Goal: Task Accomplishment & Management: Use online tool/utility

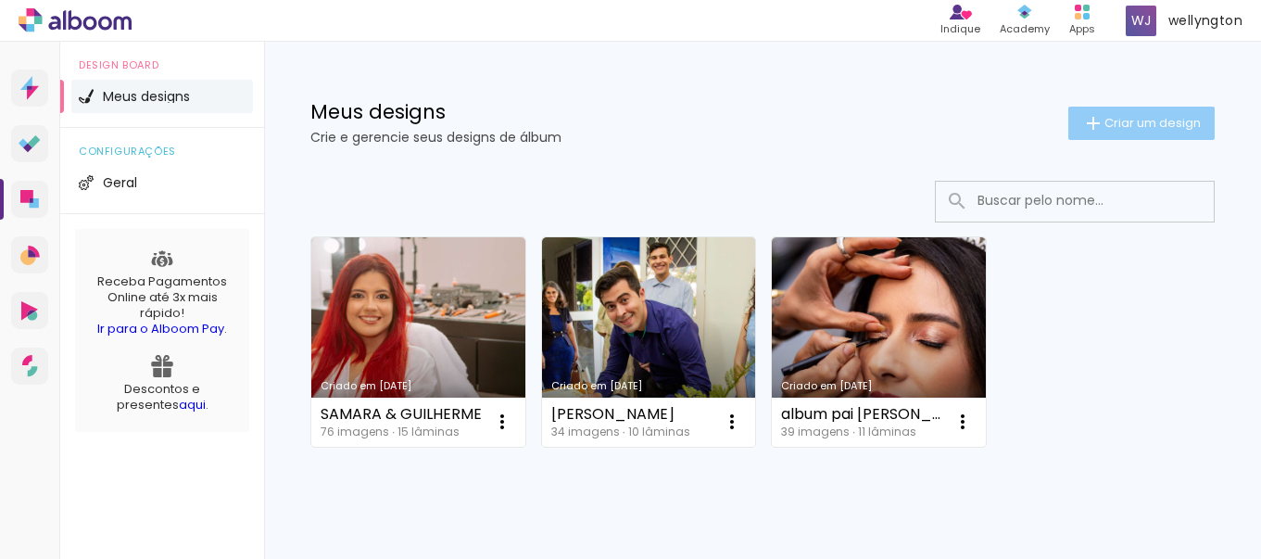
click at [1069, 136] on paper-button "Criar um design" at bounding box center [1141, 123] width 146 height 33
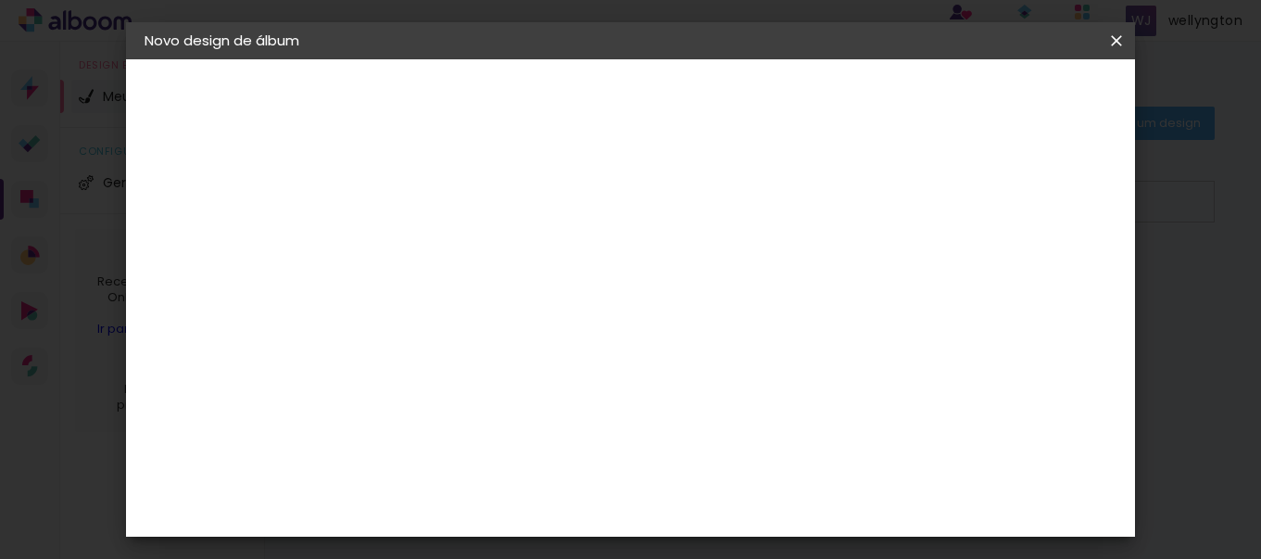
click at [448, 249] on input at bounding box center [448, 248] width 0 height 29
type input "NICOLAS & JULIANA"
type paper-input "NICOLAS & JULIANA"
click at [0, 0] on slot "Avançar" at bounding box center [0, 0] width 0 height 0
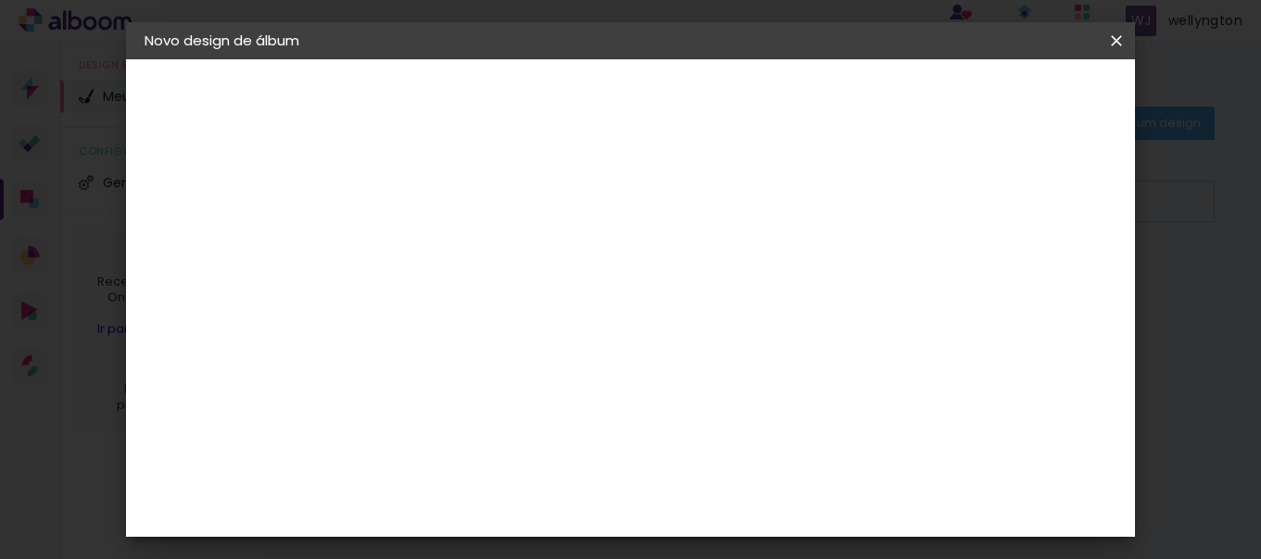
click at [508, 259] on input at bounding box center [494, 259] width 187 height 23
type input "FOT"
type paper-input "FOT"
click at [461, 443] on div "Foto 15" at bounding box center [452, 458] width 33 height 30
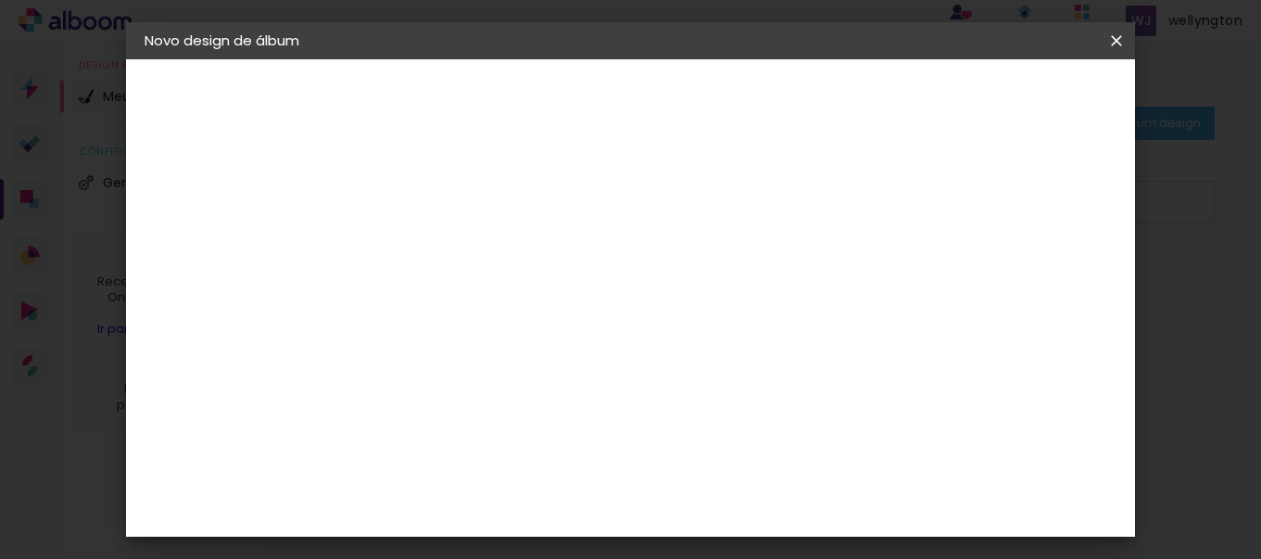
scroll to position [0, 0]
click at [754, 107] on paper-button "Avançar" at bounding box center [708, 98] width 91 height 32
click at [702, 404] on span "20.3 × 50.8 cm" at bounding box center [671, 428] width 61 height 49
click at [0, 0] on slot "Avançar" at bounding box center [0, 0] width 0 height 0
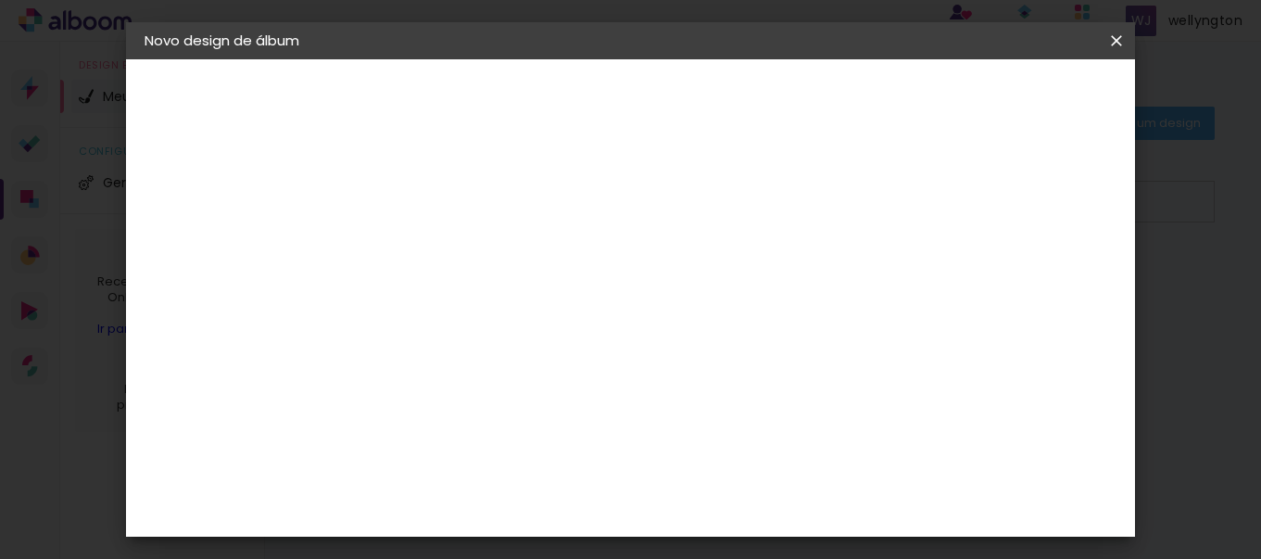
click at [663, 201] on div at bounding box center [654, 200] width 17 height 17
type paper-checkbox "on"
click at [767, 99] on span "Iniciar design" at bounding box center [746, 105] width 43 height 26
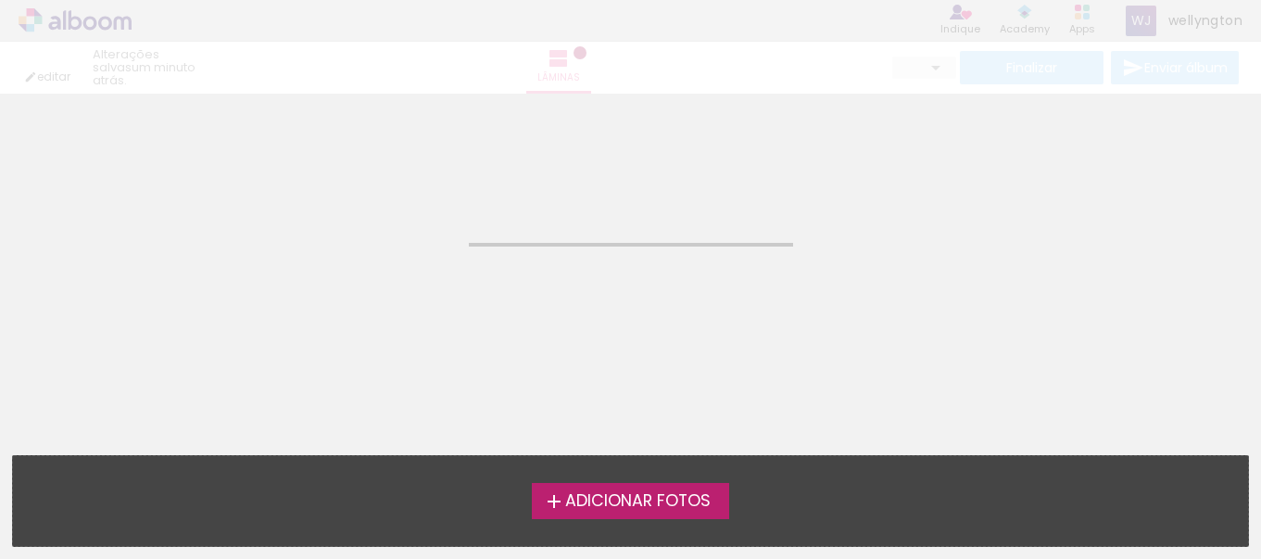
click at [629, 503] on span "Adicionar Fotos" at bounding box center [637, 501] width 145 height 17
click at [0, 0] on input "file" at bounding box center [0, 0] width 0 height 0
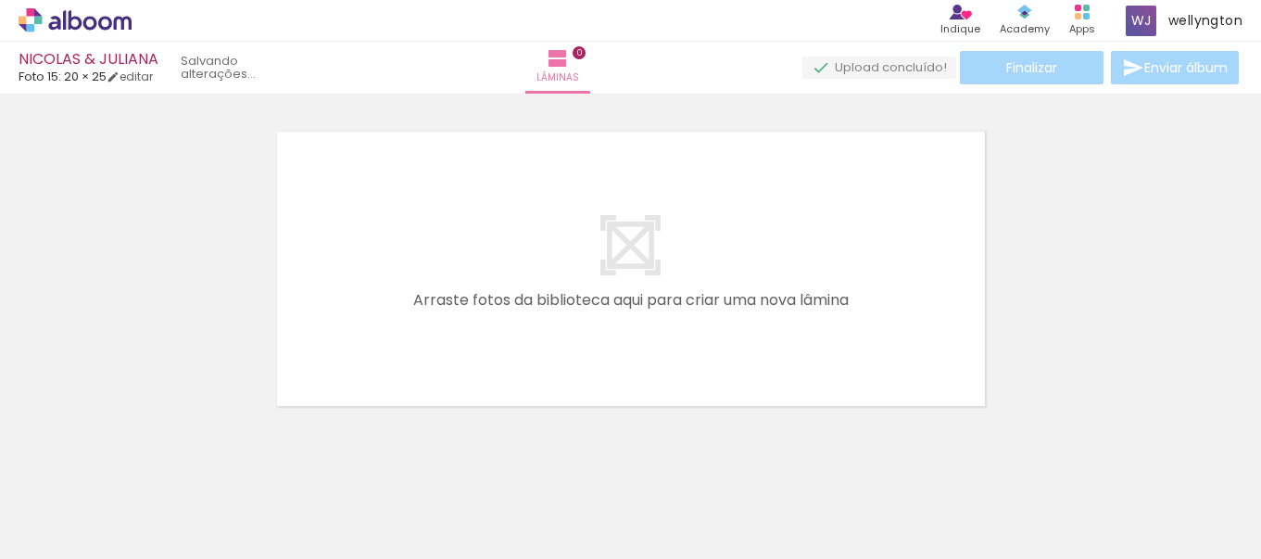
scroll to position [24, 0]
click at [227, 477] on div at bounding box center [185, 497] width 83 height 56
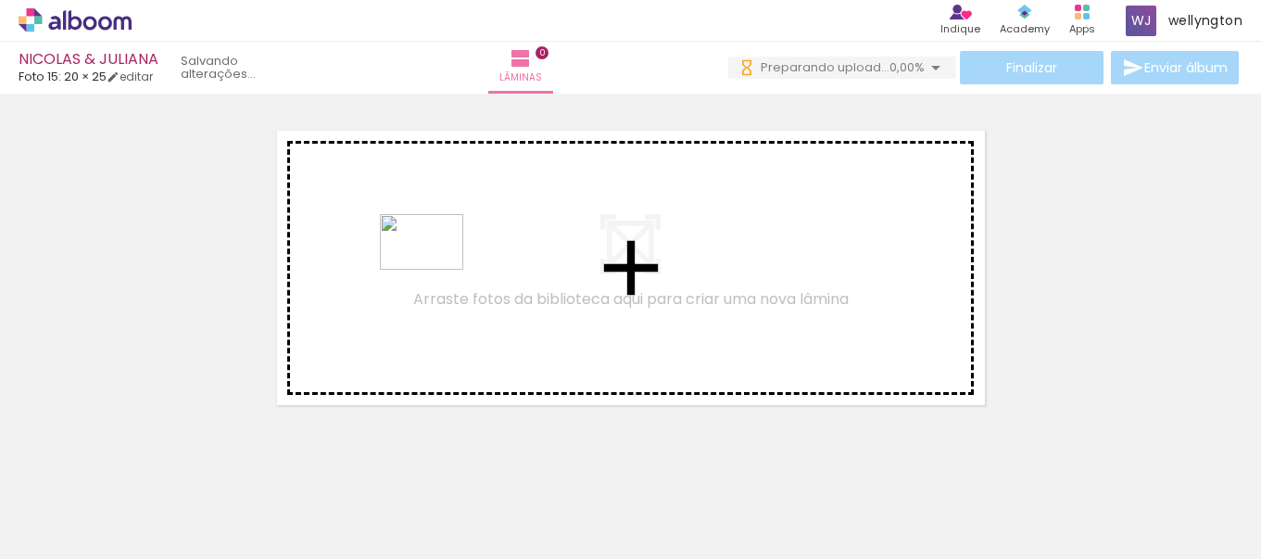
scroll to position [0, 0]
drag, startPoint x: 587, startPoint y: 483, endPoint x: 408, endPoint y: 240, distance: 301.5
click at [408, 240] on quentale-workspace at bounding box center [630, 279] width 1261 height 559
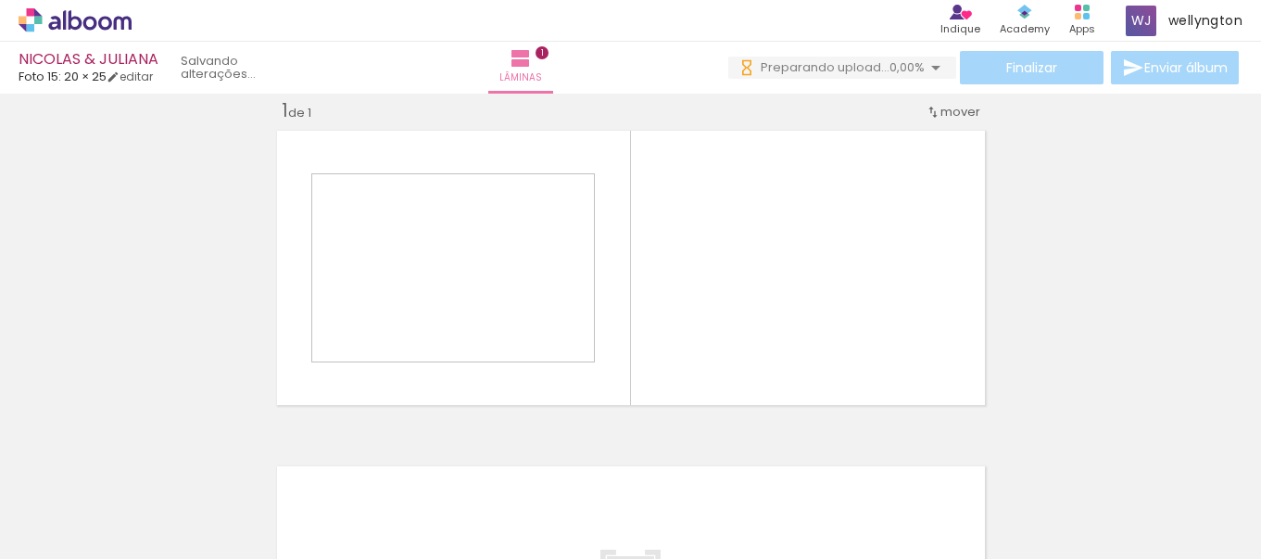
scroll to position [24, 0]
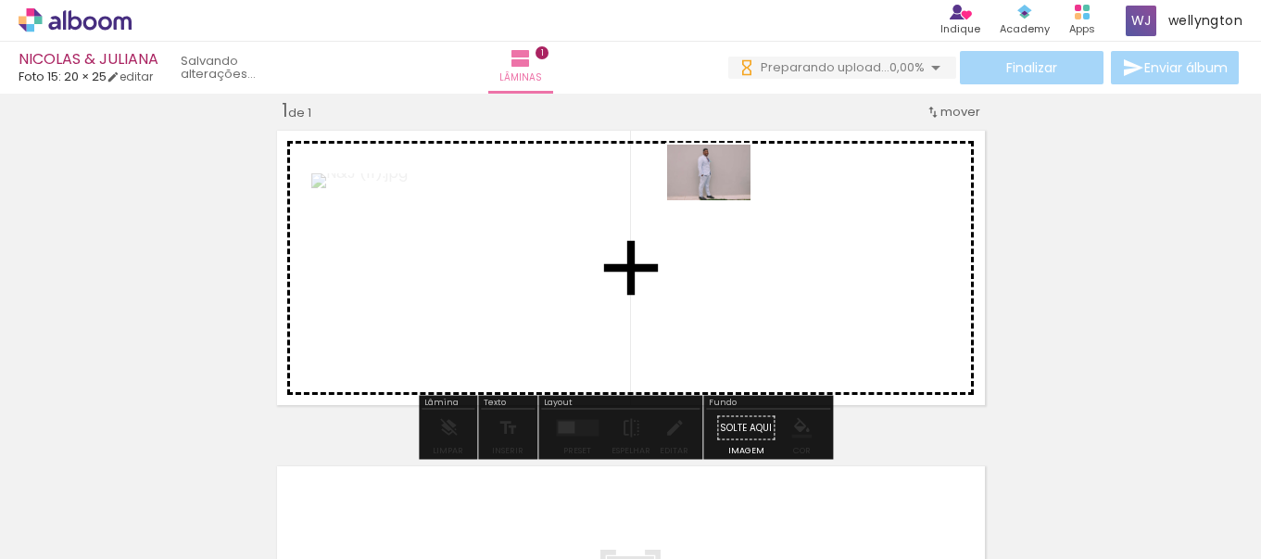
drag, startPoint x: 173, startPoint y: 499, endPoint x: 723, endPoint y: 200, distance: 625.7
click at [723, 200] on quentale-workspace at bounding box center [630, 279] width 1261 height 559
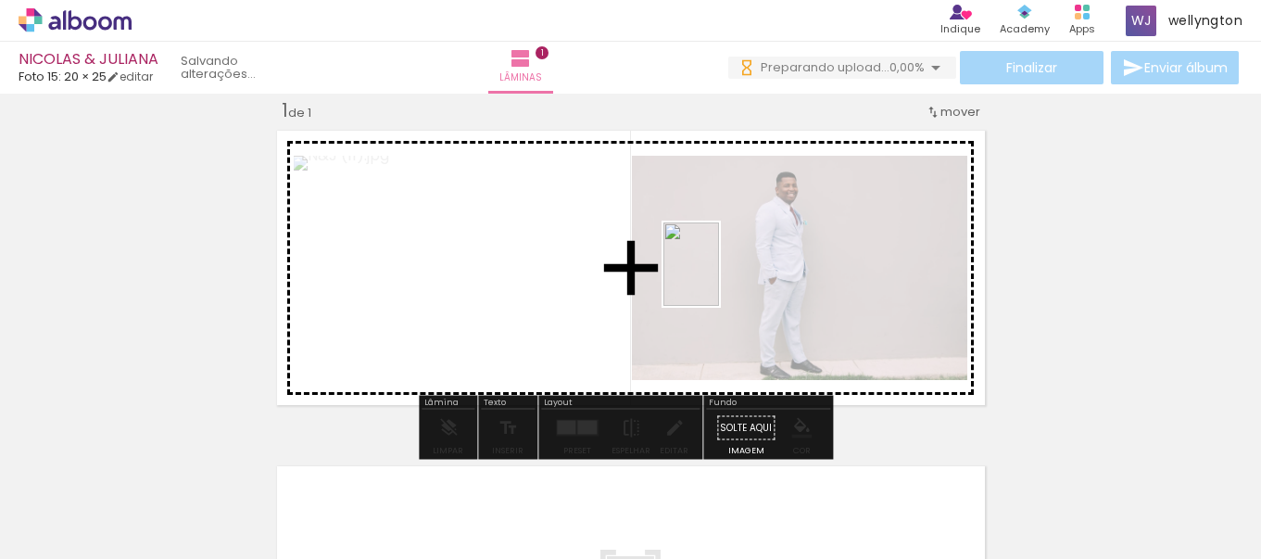
drag, startPoint x: 283, startPoint y: 493, endPoint x: 508, endPoint y: 359, distance: 262.2
click at [719, 277] on quentale-workspace at bounding box center [630, 279] width 1261 height 559
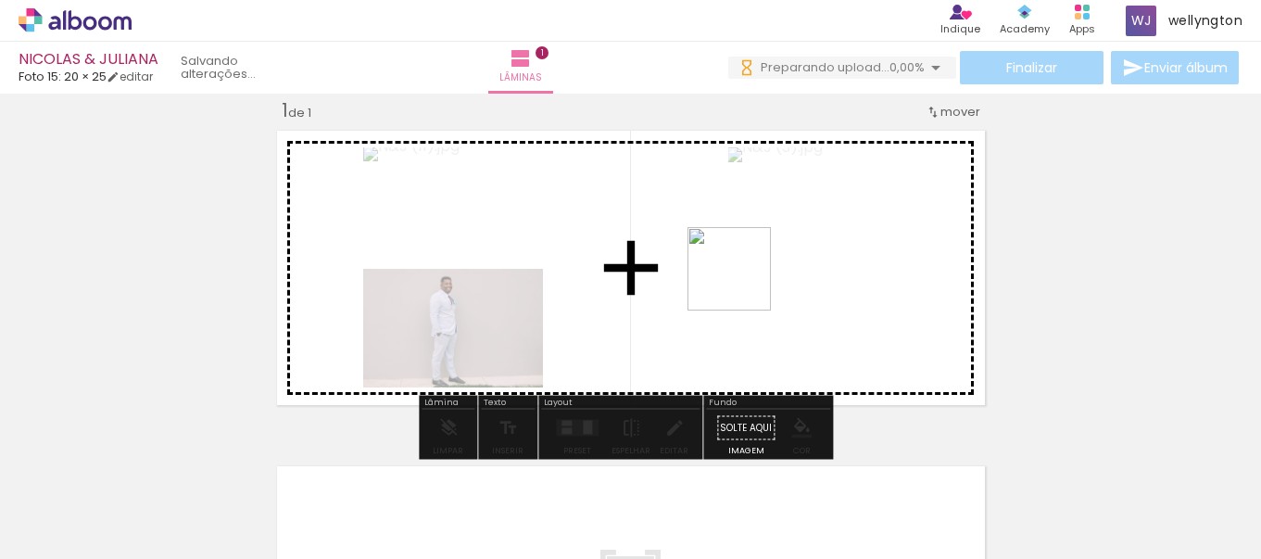
scroll to position [0, 0]
drag, startPoint x: 391, startPoint y: 491, endPoint x: 777, endPoint y: 260, distance: 449.3
click at [777, 261] on quentale-workspace at bounding box center [630, 279] width 1261 height 559
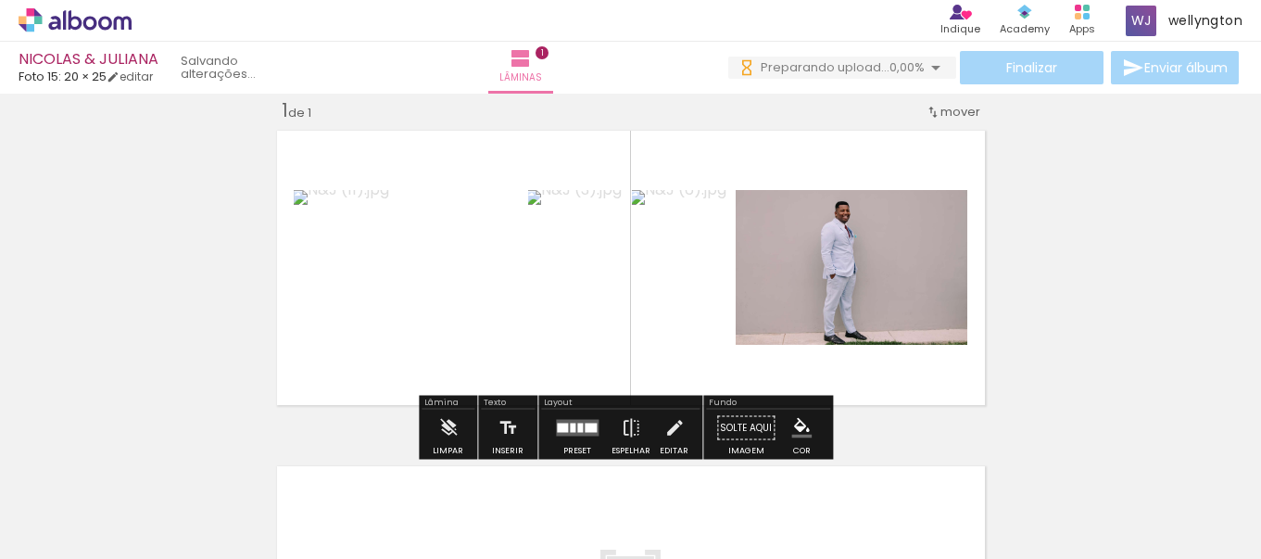
click at [585, 426] on div at bounding box center [591, 427] width 12 height 9
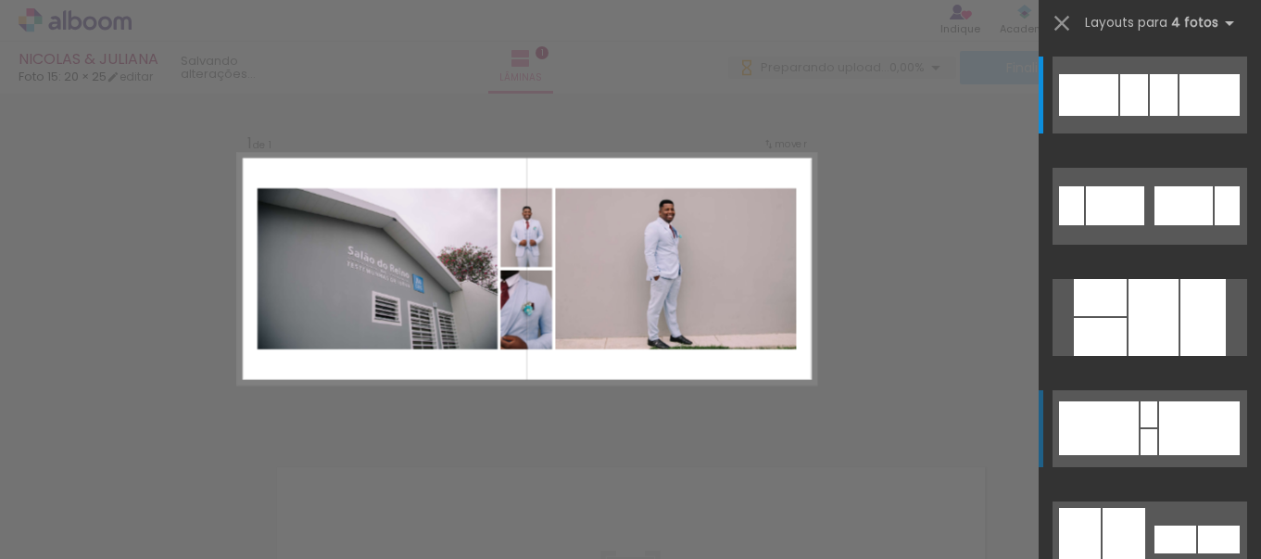
click at [1178, 116] on div at bounding box center [1164, 95] width 28 height 42
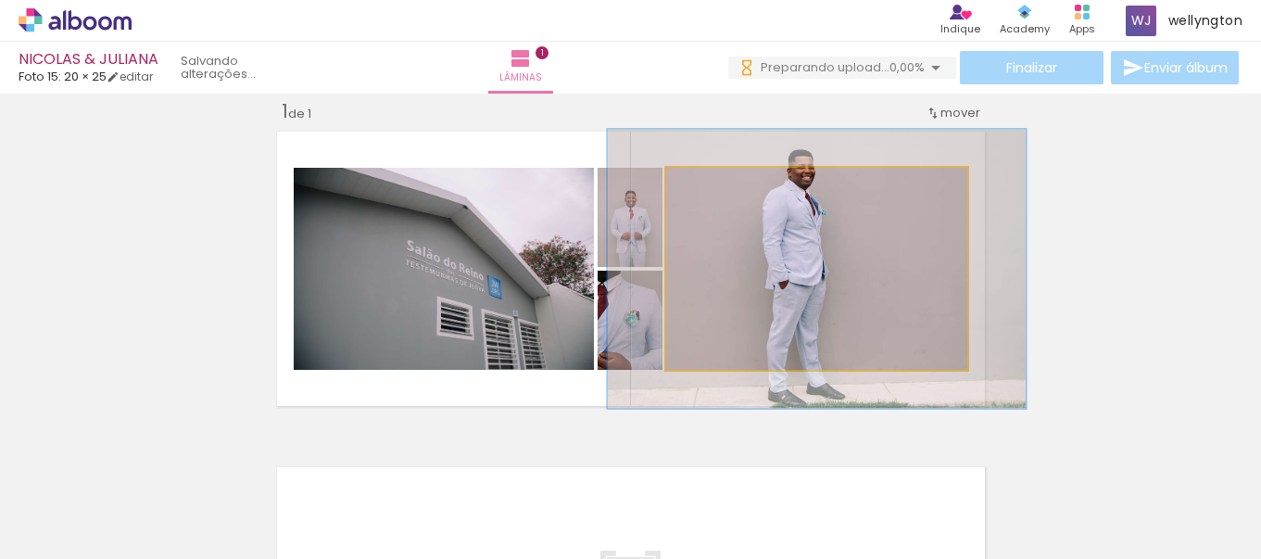
drag, startPoint x: 709, startPoint y: 197, endPoint x: 732, endPoint y: 200, distance: 23.3
click at [732, 200] on div at bounding box center [734, 187] width 30 height 30
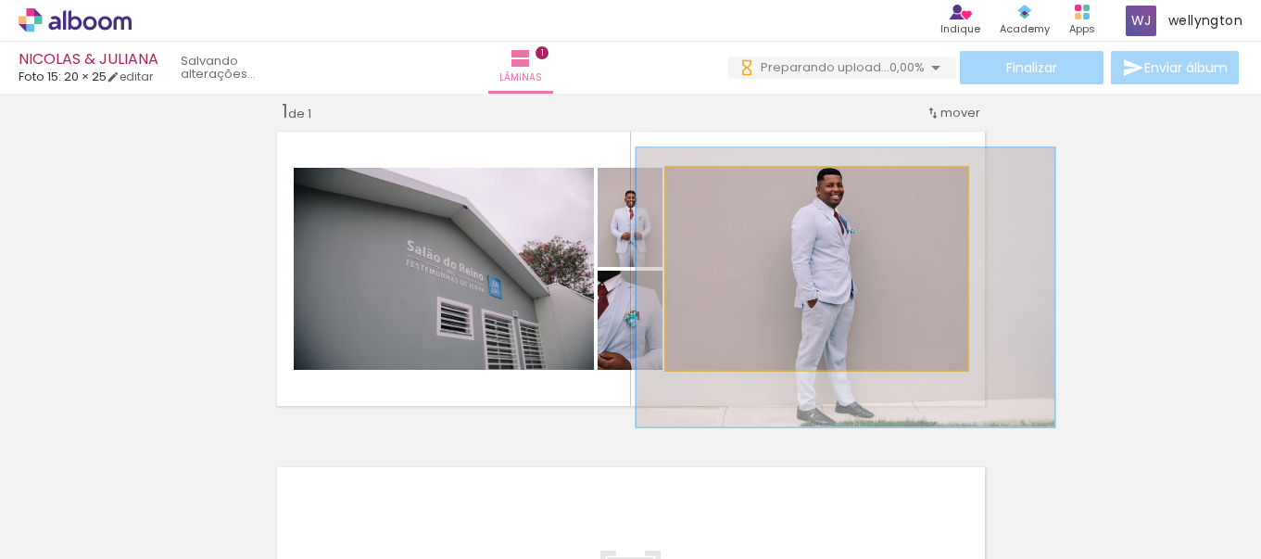
drag, startPoint x: 893, startPoint y: 252, endPoint x: 920, endPoint y: 264, distance: 29.4
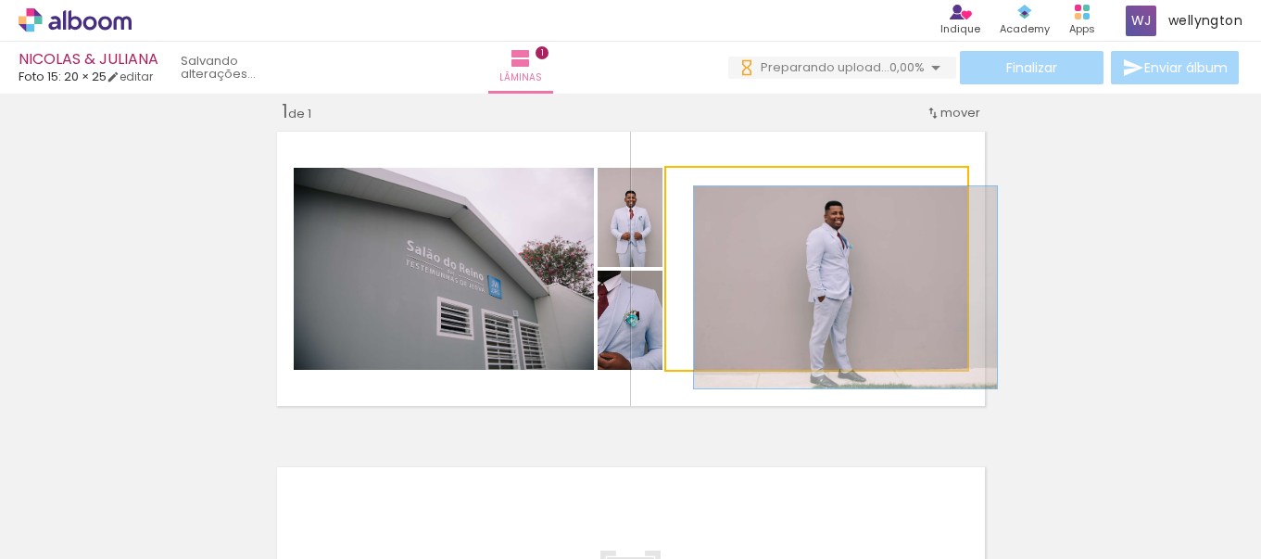
drag, startPoint x: 714, startPoint y: 189, endPoint x: 690, endPoint y: 189, distance: 24.1
type paper-slider "100"
click at [694, 189] on div at bounding box center [709, 187] width 30 height 30
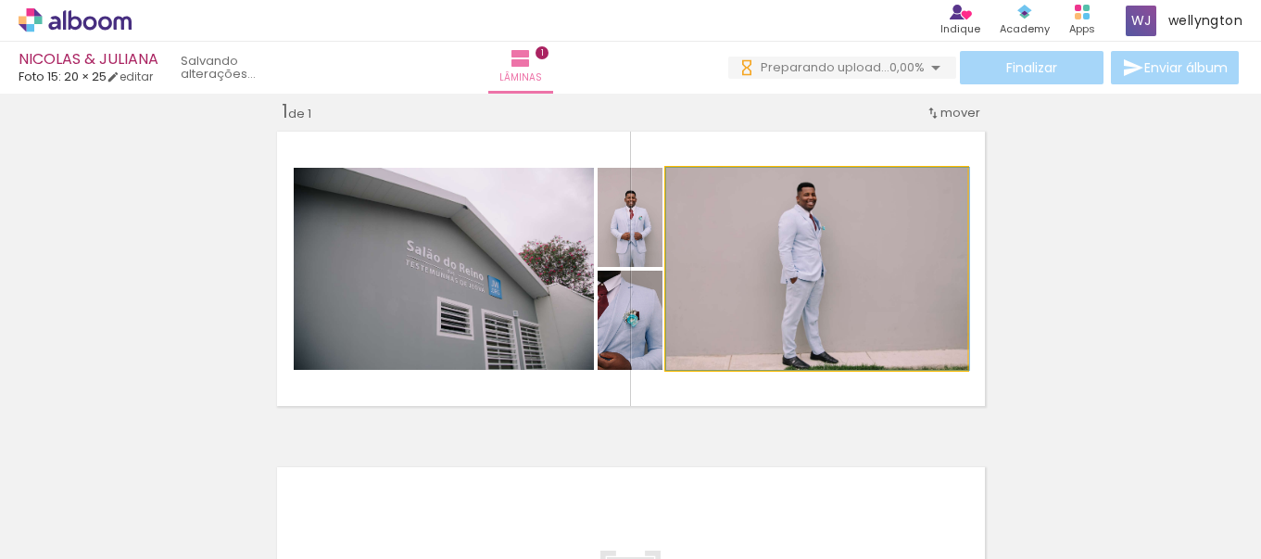
drag, startPoint x: 871, startPoint y: 267, endPoint x: 895, endPoint y: 281, distance: 27.8
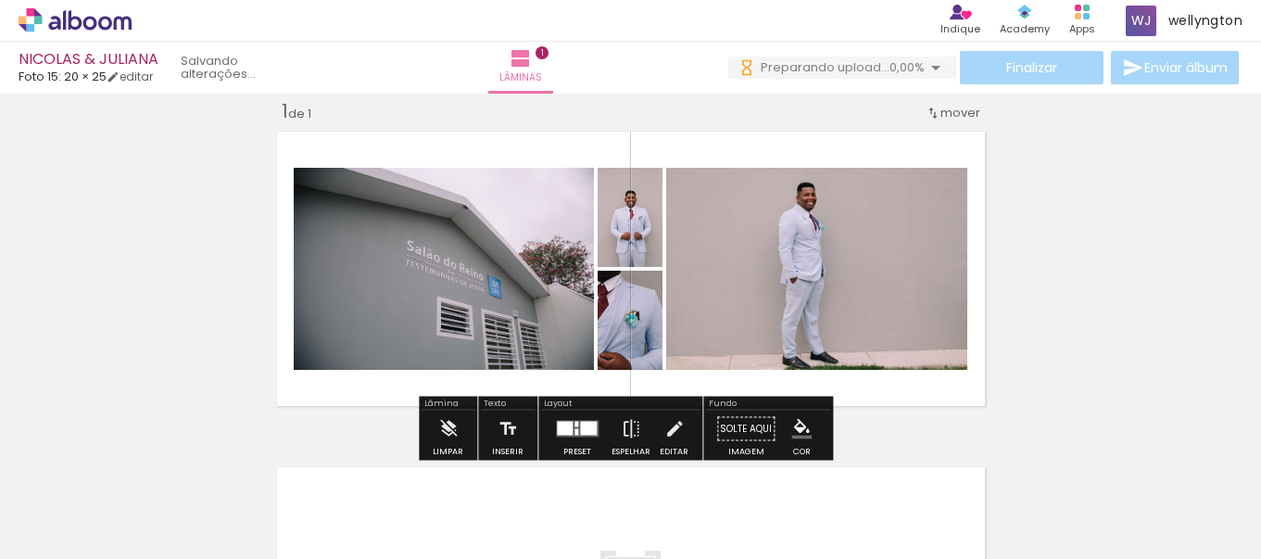
click at [1157, 278] on div "Inserir lâmina 1 de 1" at bounding box center [630, 413] width 1261 height 672
click at [590, 422] on div at bounding box center [588, 429] width 17 height 14
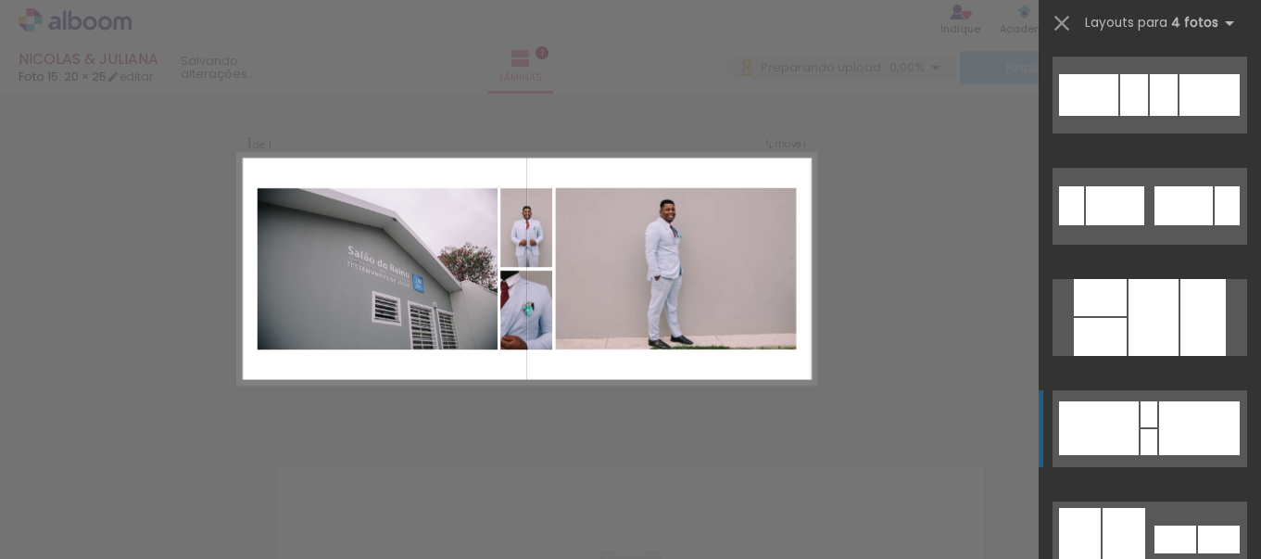
scroll to position [334, 0]
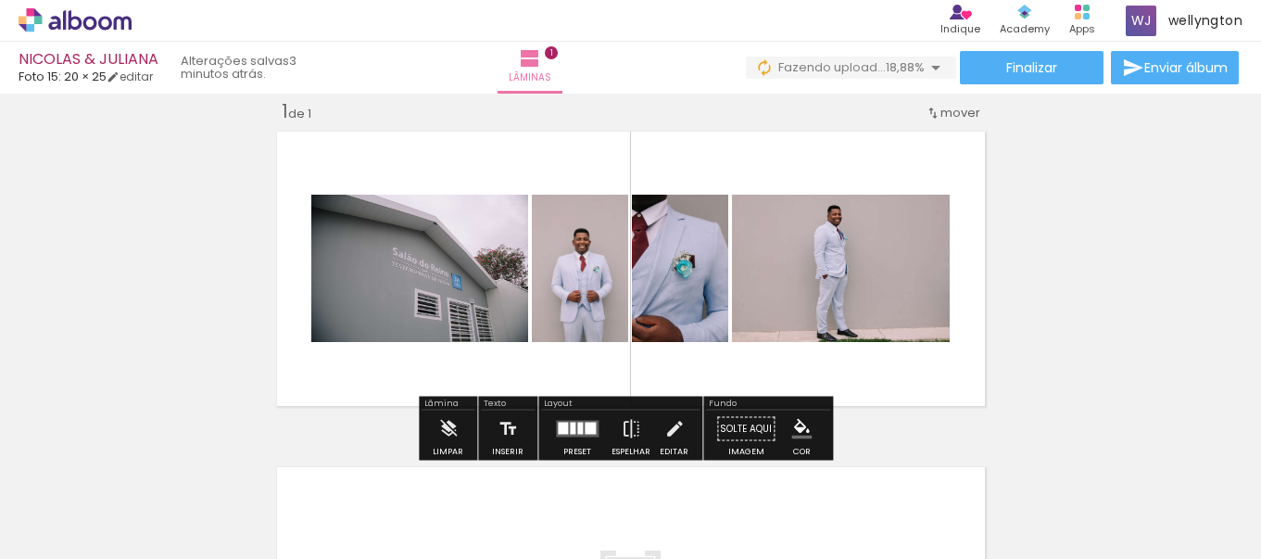
click at [227, 510] on div at bounding box center [185, 497] width 83 height 56
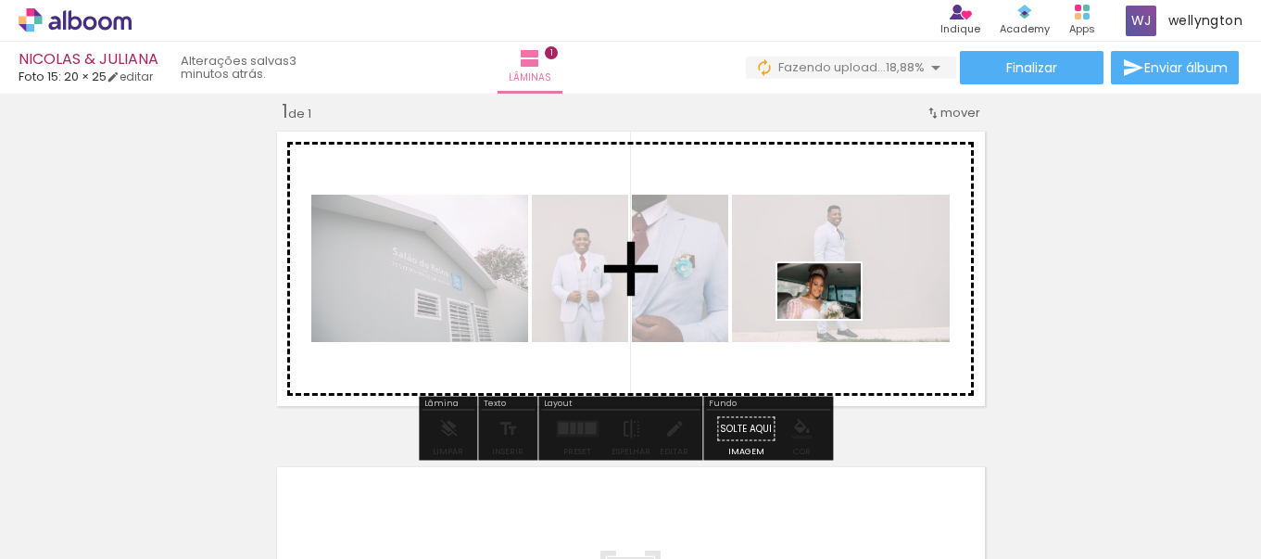
drag, startPoint x: 709, startPoint y: 510, endPoint x: 833, endPoint y: 319, distance: 227.7
click at [833, 319] on quentale-workspace at bounding box center [630, 279] width 1261 height 559
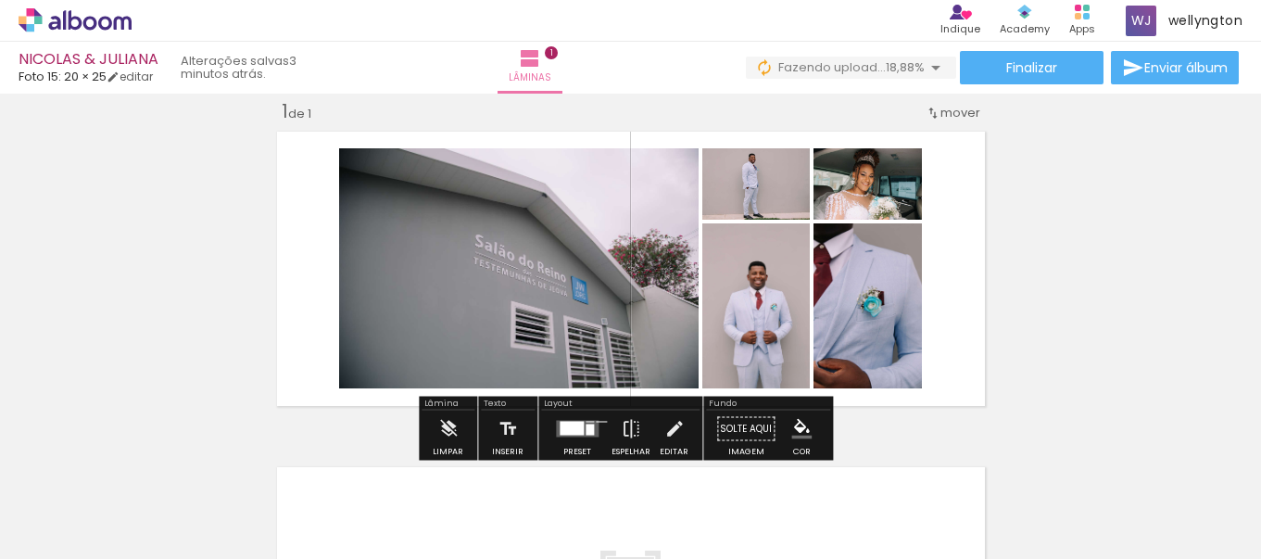
click at [51, 534] on span "Adicionar Fotos" at bounding box center [66, 534] width 56 height 20
click at [0, 0] on input "file" at bounding box center [0, 0] width 0 height 0
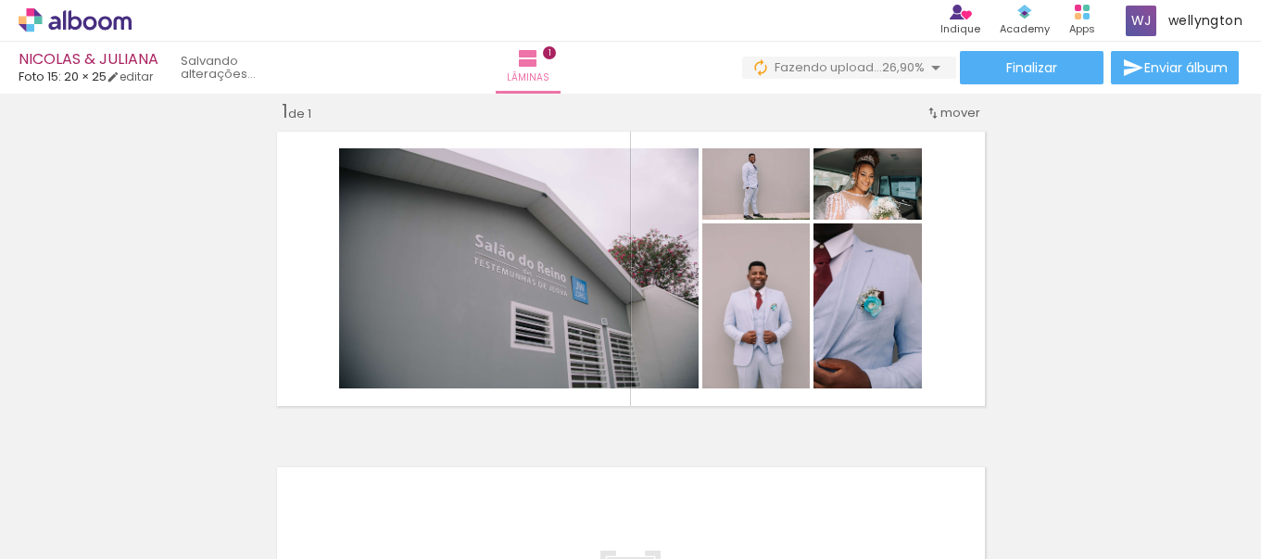
scroll to position [0, 13945]
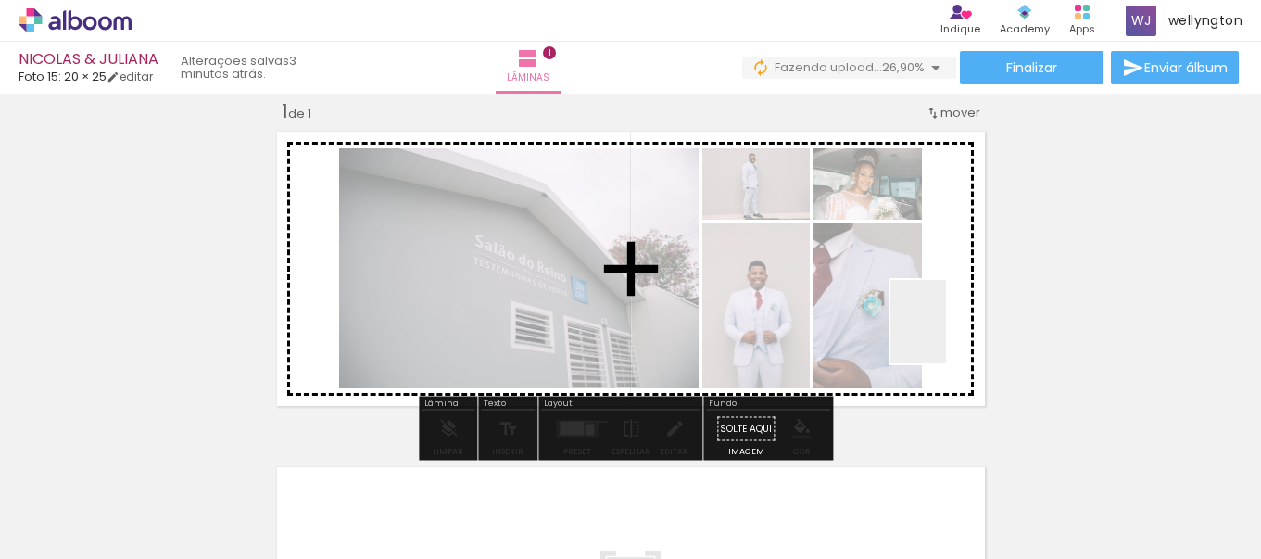
drag, startPoint x: 1080, startPoint y: 524, endPoint x: 946, endPoint y: 335, distance: 231.2
click at [946, 335] on quentale-workspace at bounding box center [630, 279] width 1261 height 559
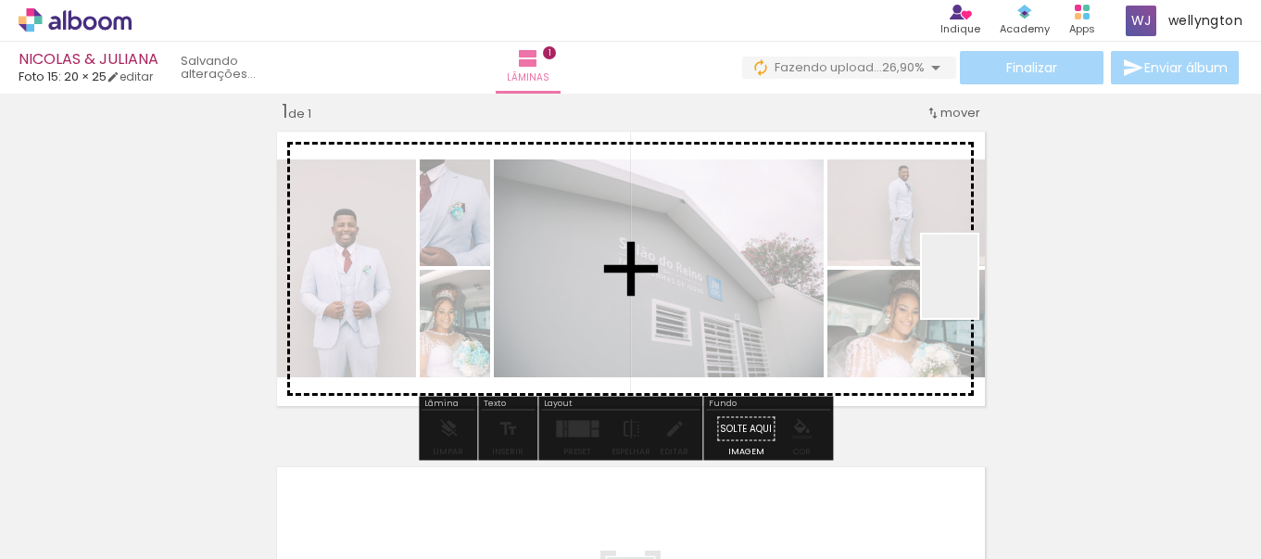
drag, startPoint x: 1197, startPoint y: 485, endPoint x: 978, endPoint y: 290, distance: 293.4
click at [978, 290] on quentale-workspace at bounding box center [630, 279] width 1261 height 559
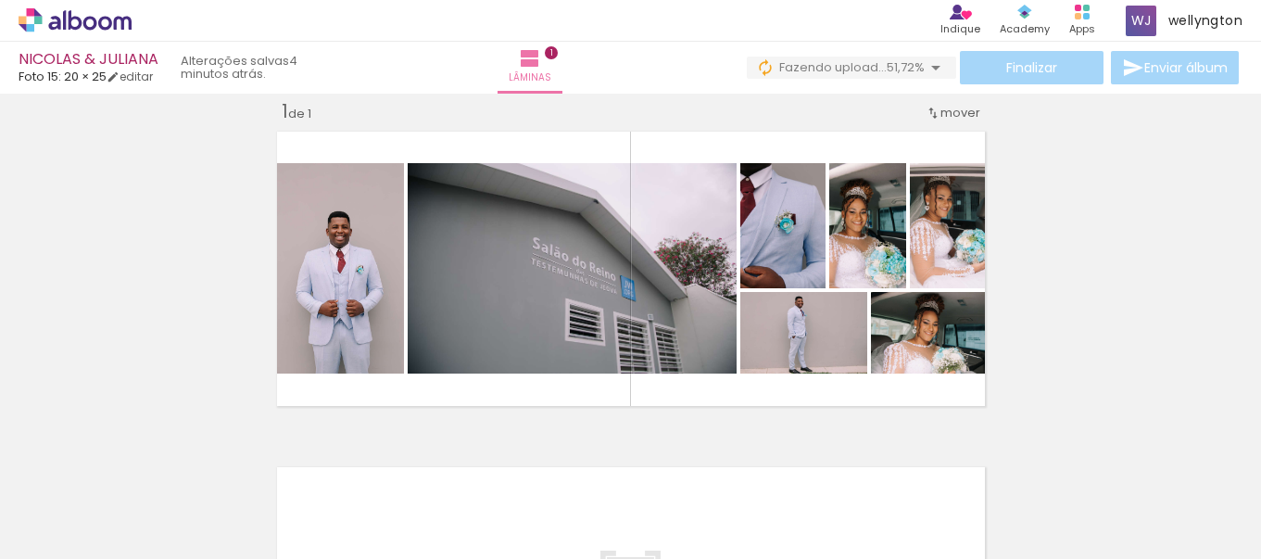
scroll to position [0, 0]
click at [74, 537] on span "Adicionar Fotos" at bounding box center [66, 534] width 56 height 20
click at [0, 0] on input "file" at bounding box center [0, 0] width 0 height 0
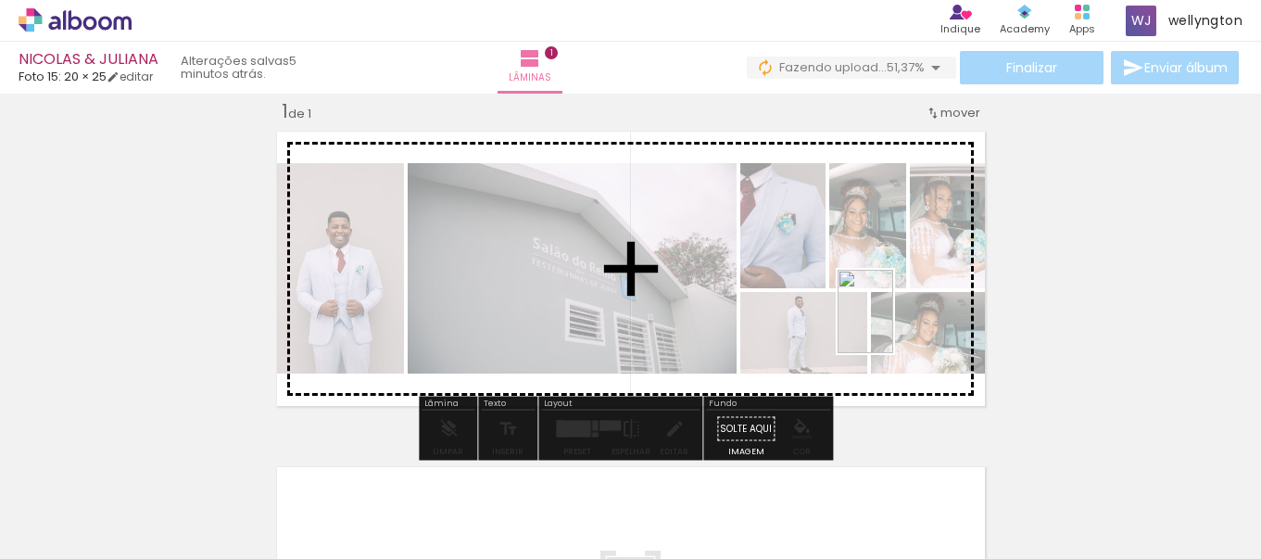
drag, startPoint x: 1191, startPoint y: 519, endPoint x: 893, endPoint y: 325, distance: 354.9
click at [893, 325] on quentale-workspace at bounding box center [630, 279] width 1261 height 559
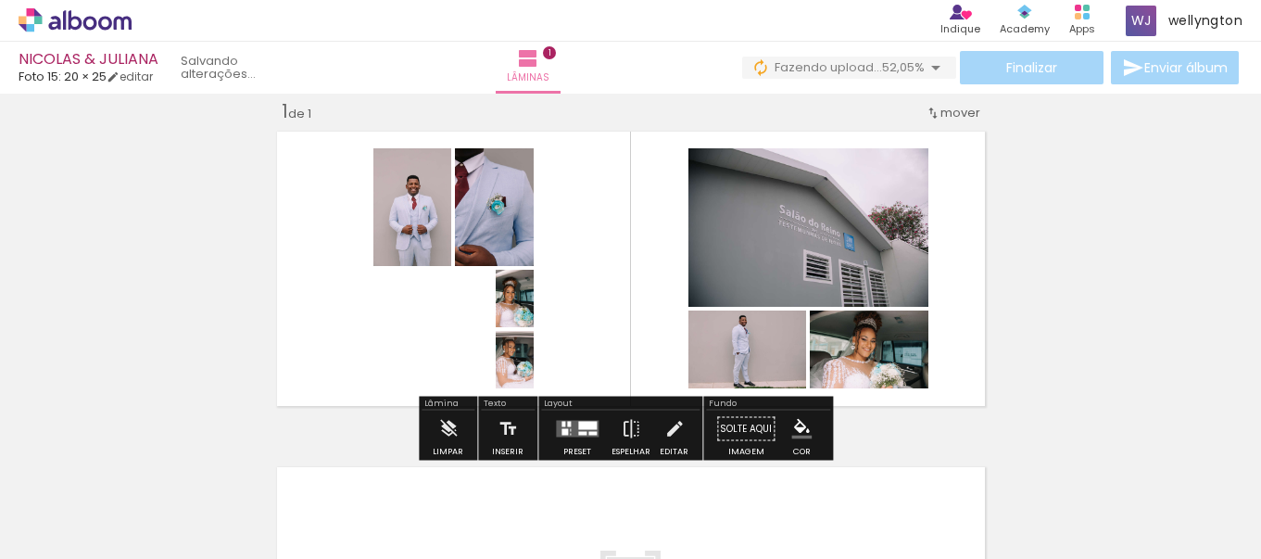
click at [585, 422] on div at bounding box center [587, 426] width 19 height 8
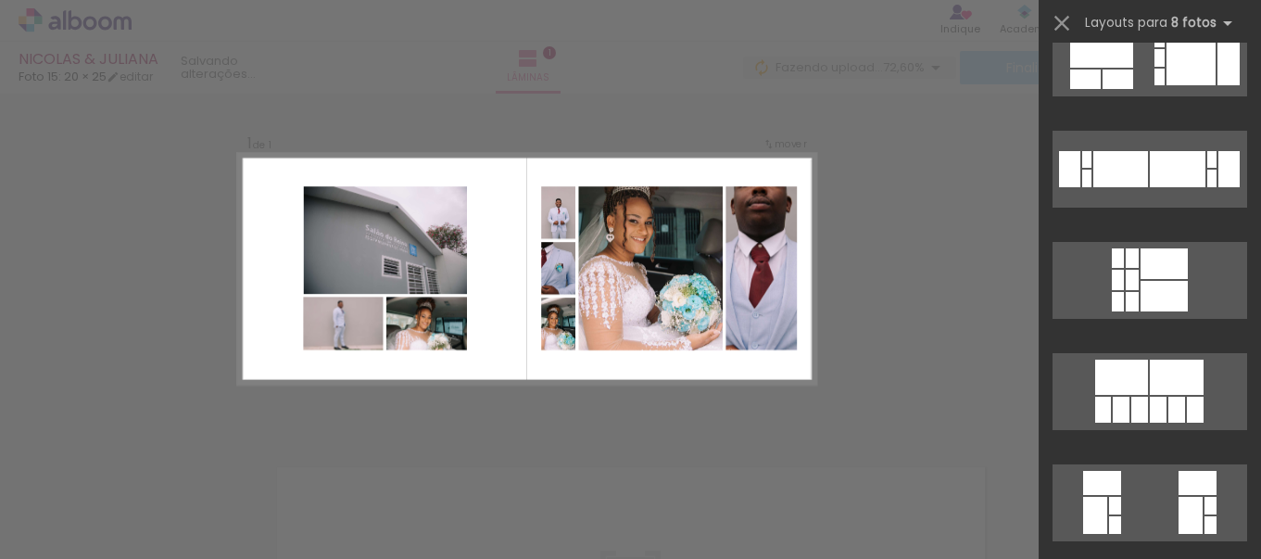
scroll to position [0, 0]
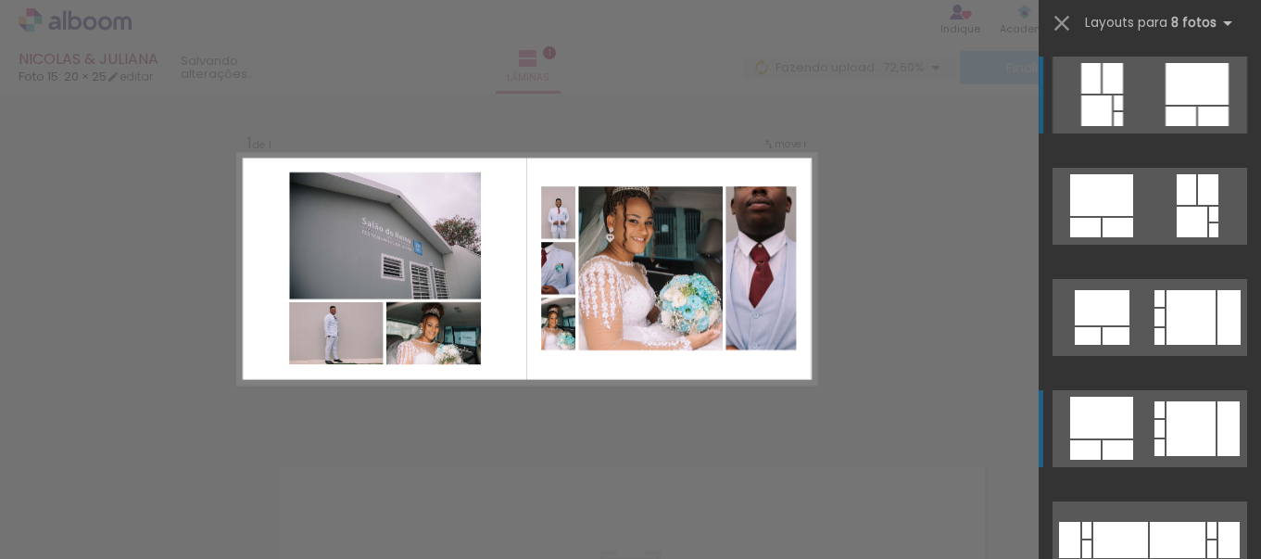
click at [1123, 126] on div at bounding box center [1118, 119] width 9 height 14
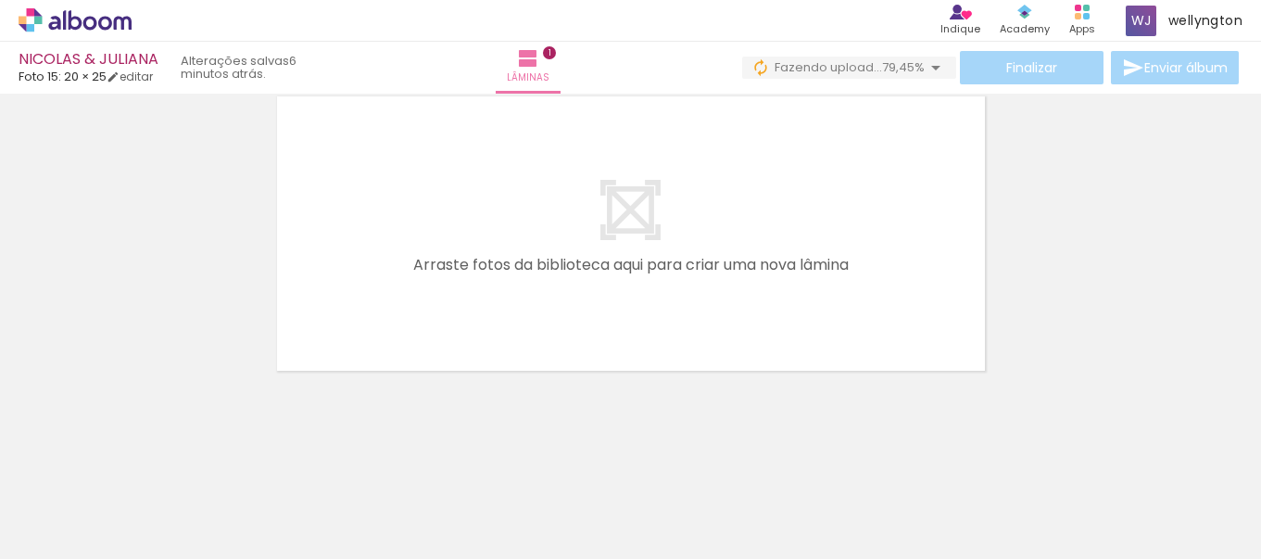
scroll to position [0, 369]
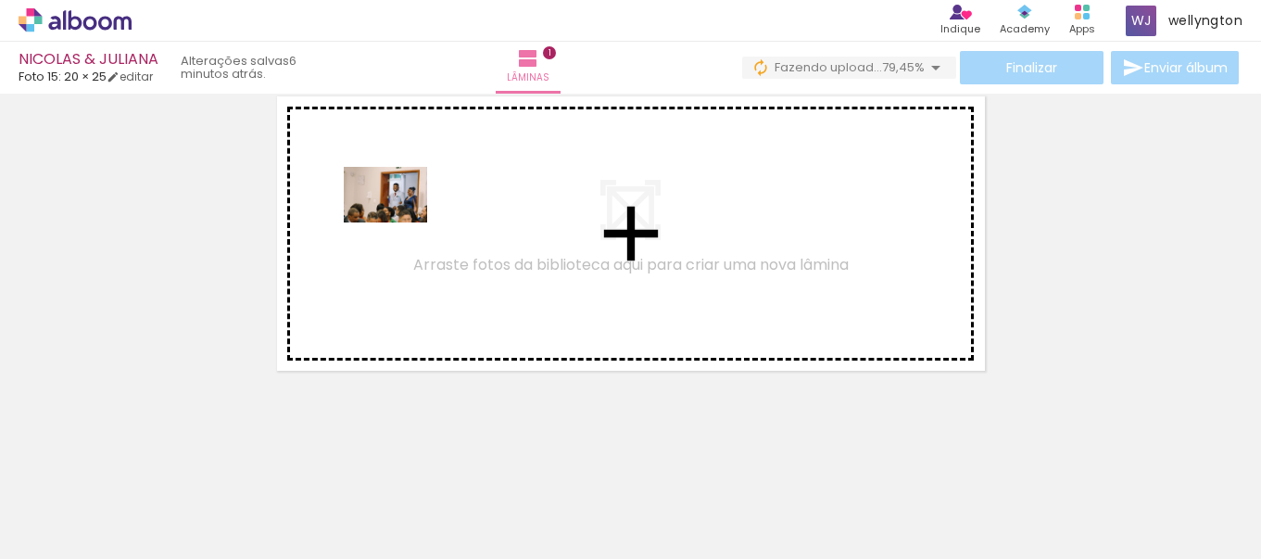
drag, startPoint x: 456, startPoint y: 511, endPoint x: 399, endPoint y: 222, distance: 294.6
click at [399, 222] on quentale-workspace at bounding box center [630, 279] width 1261 height 559
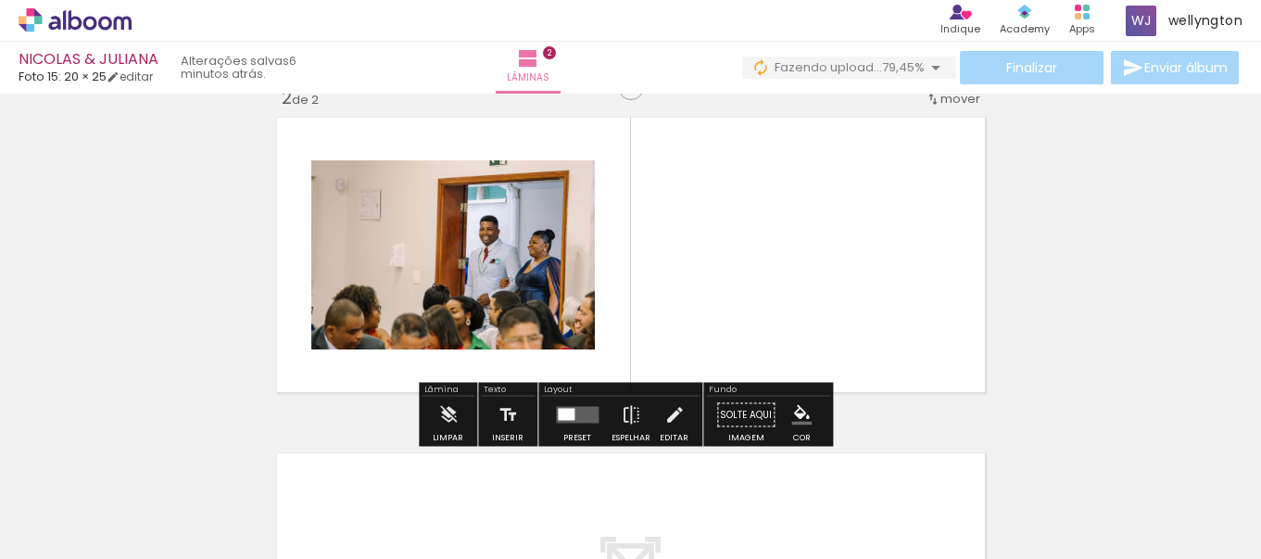
scroll to position [360, 0]
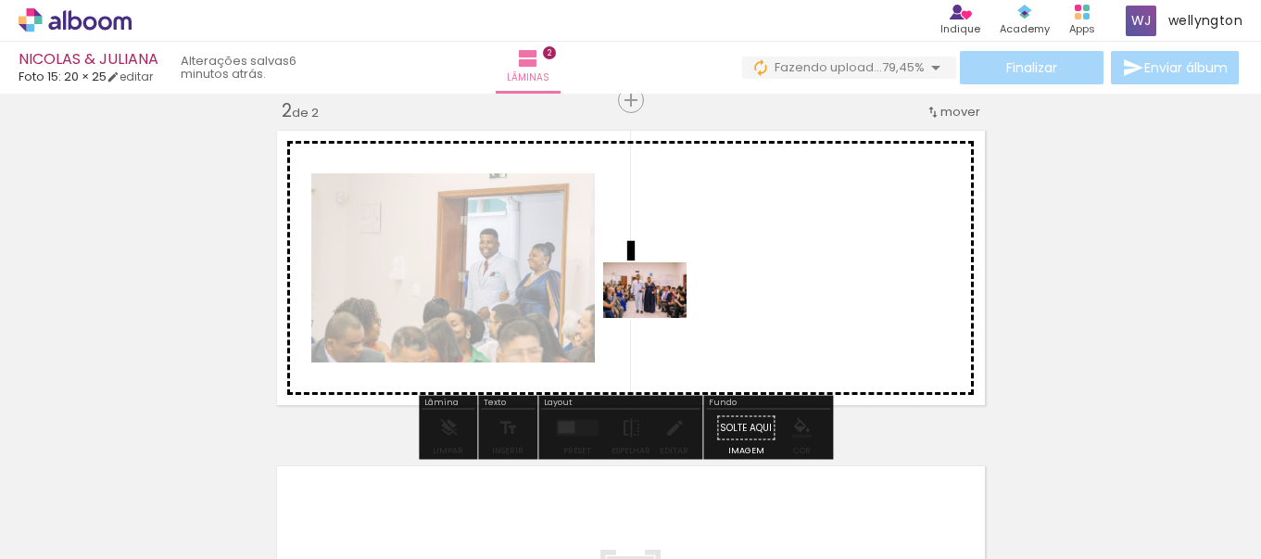
drag, startPoint x: 556, startPoint y: 497, endPoint x: 659, endPoint y: 318, distance: 206.3
click at [659, 318] on quentale-workspace at bounding box center [630, 279] width 1261 height 559
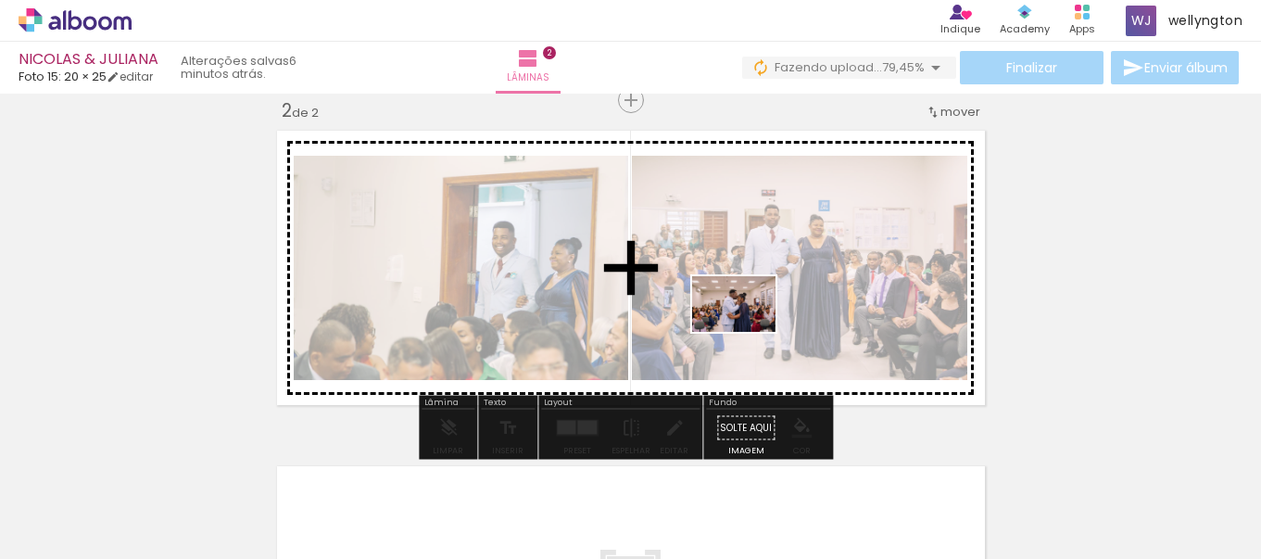
drag, startPoint x: 752, startPoint y: 505, endPoint x: 773, endPoint y: 364, distance: 142.3
click at [754, 314] on quentale-workspace at bounding box center [630, 279] width 1261 height 559
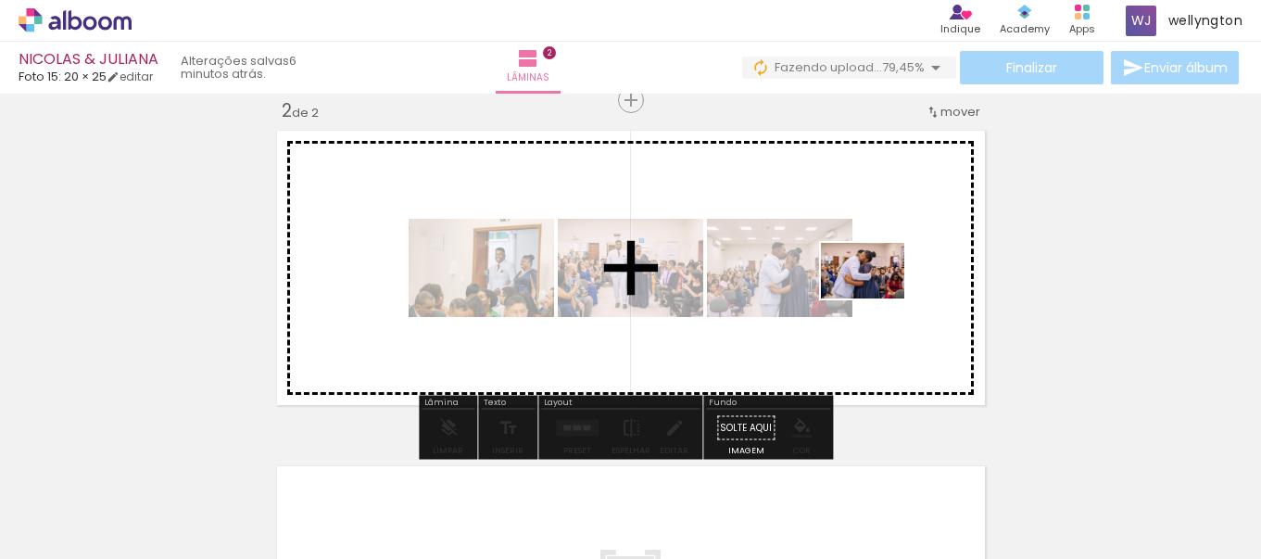
drag, startPoint x: 863, startPoint y: 483, endPoint x: 893, endPoint y: 317, distance: 168.7
click at [879, 289] on quentale-workspace at bounding box center [630, 279] width 1261 height 559
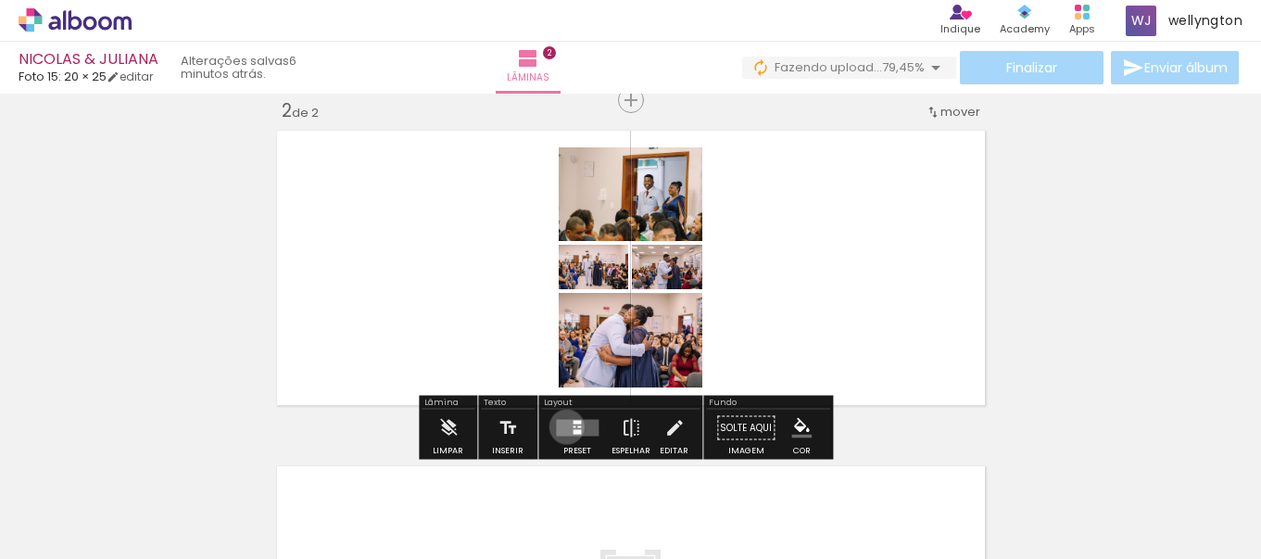
click at [563, 426] on quentale-layouter at bounding box center [577, 428] width 43 height 17
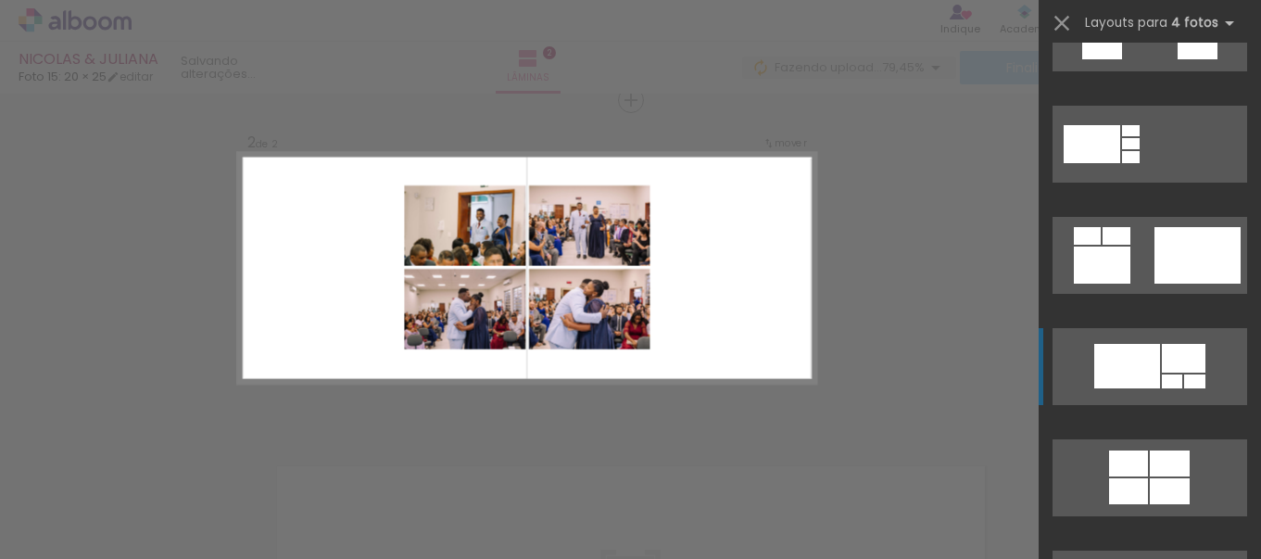
scroll to position [1019, 0]
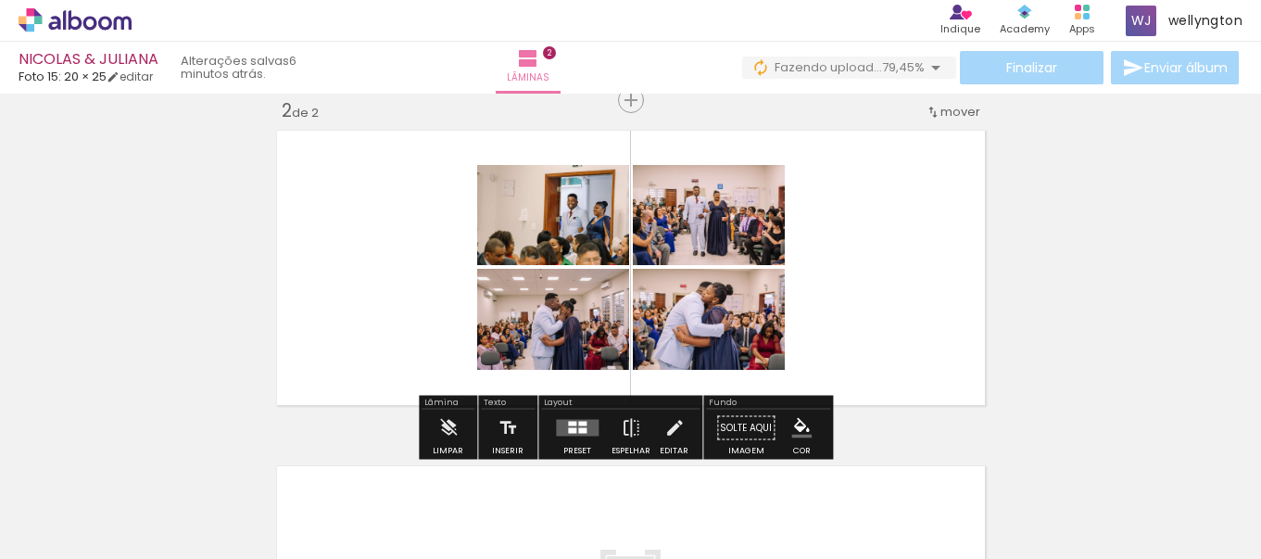
click at [577, 230] on quentale-photo at bounding box center [553, 215] width 152 height 100
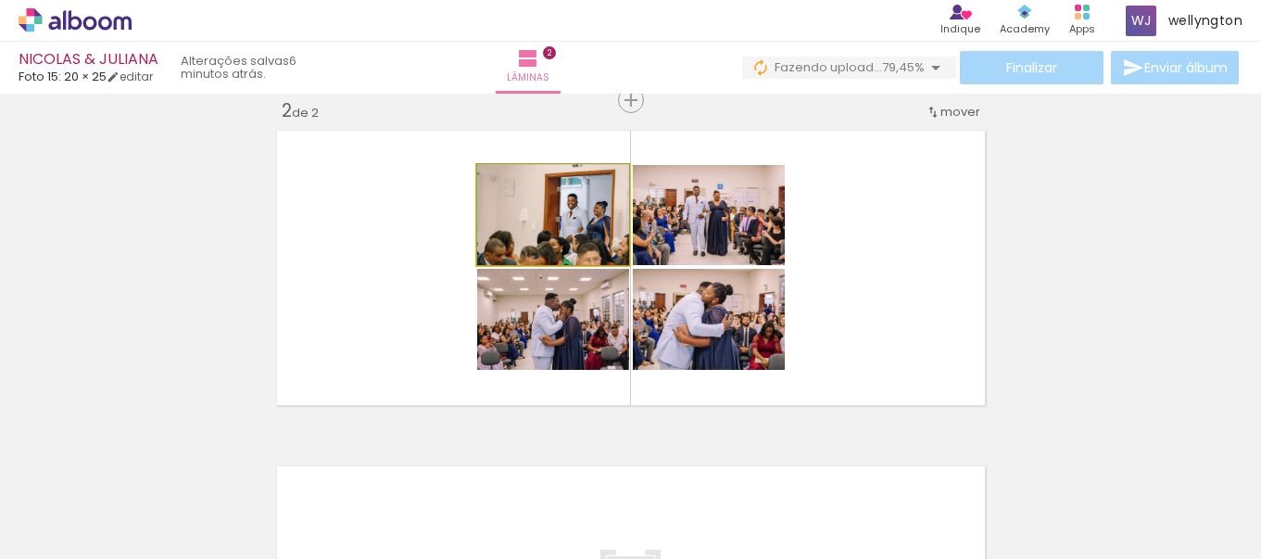
type paper-slider "100"
click at [500, 168] on quentale-photo at bounding box center [553, 215] width 152 height 100
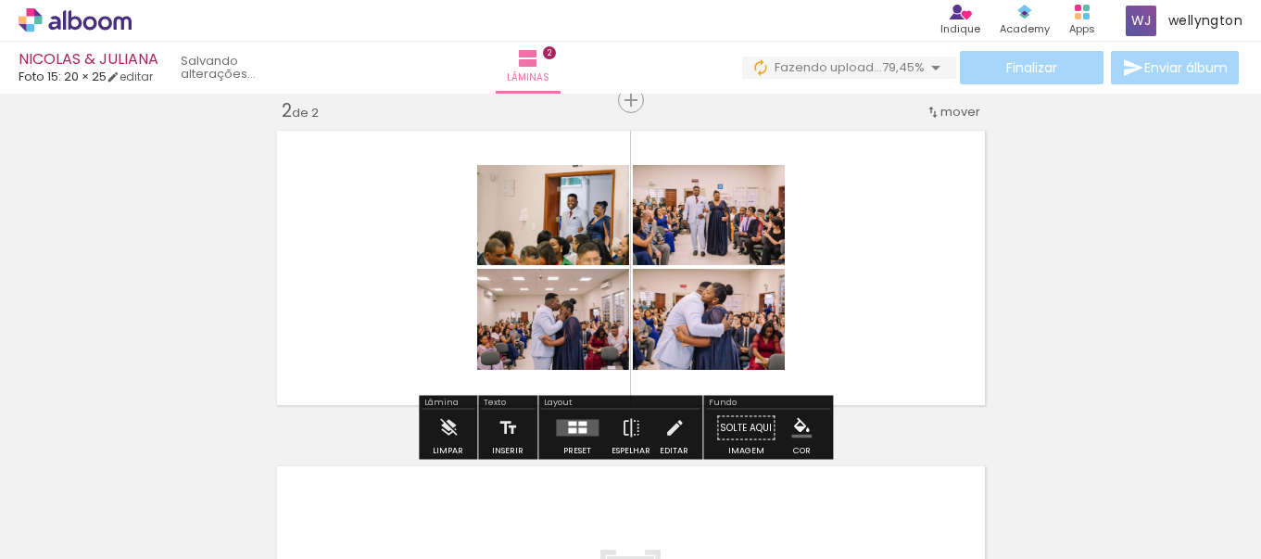
click at [570, 422] on div at bounding box center [572, 424] width 8 height 5
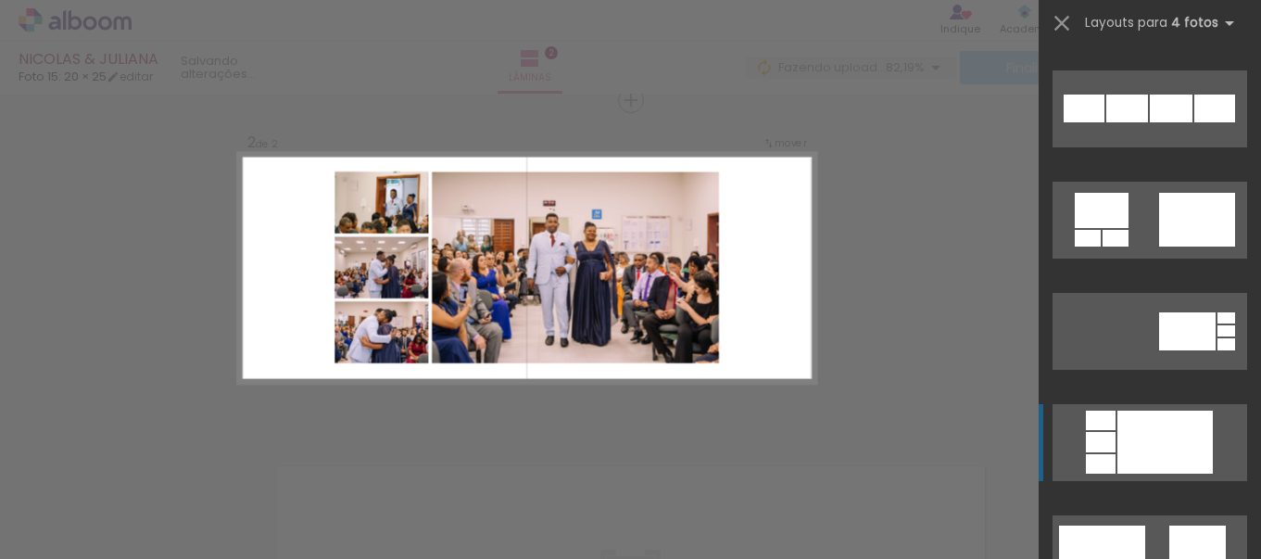
scroll to position [1890, 0]
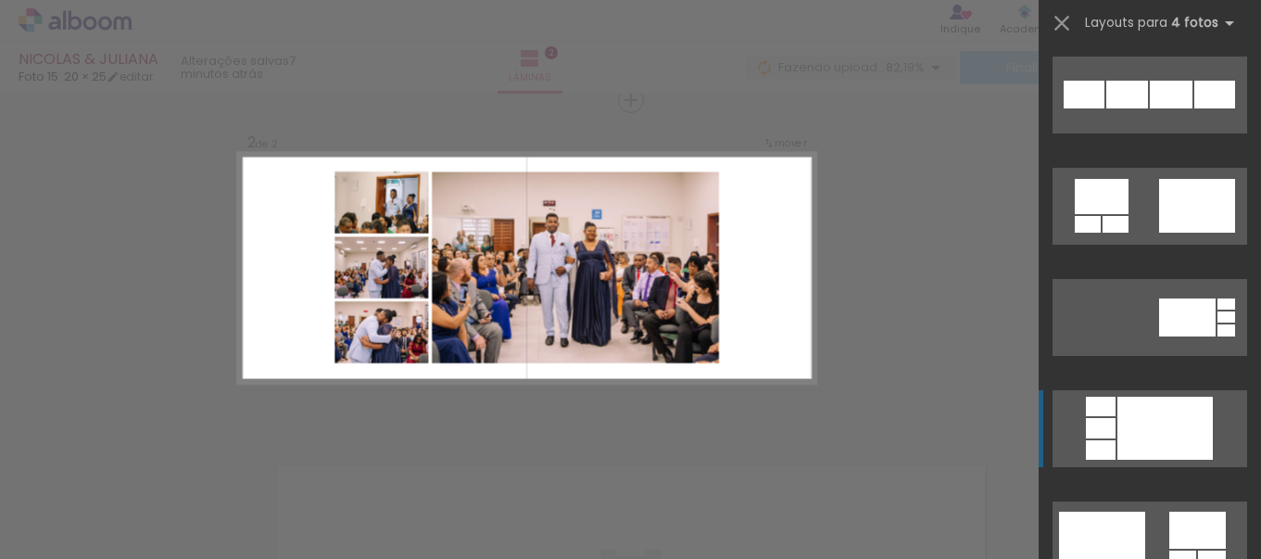
click at [1152, 438] on div at bounding box center [1165, 428] width 95 height 63
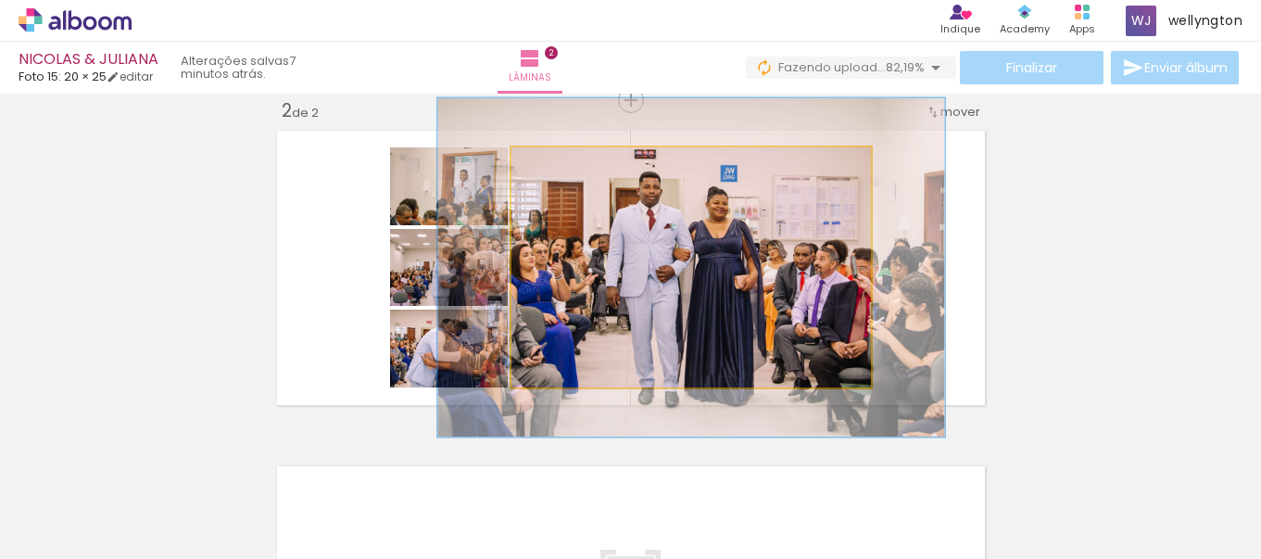
drag, startPoint x: 553, startPoint y: 164, endPoint x: 580, endPoint y: 164, distance: 26.9
type paper-slider "141"
click at [580, 164] on div at bounding box center [582, 167] width 30 height 30
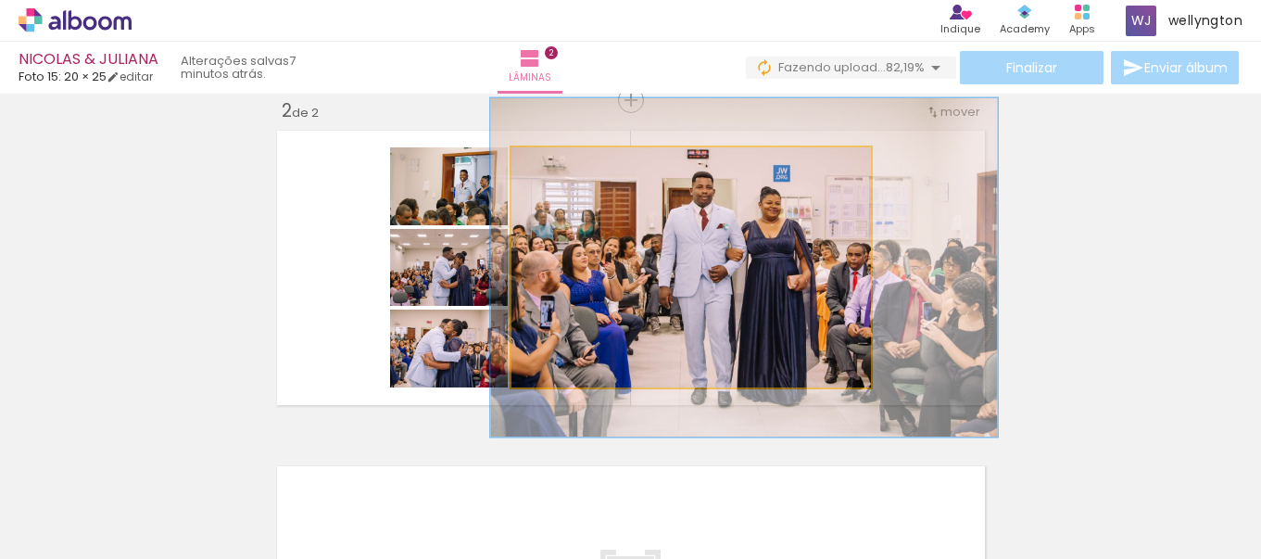
drag, startPoint x: 748, startPoint y: 251, endPoint x: 801, endPoint y: 251, distance: 52.8
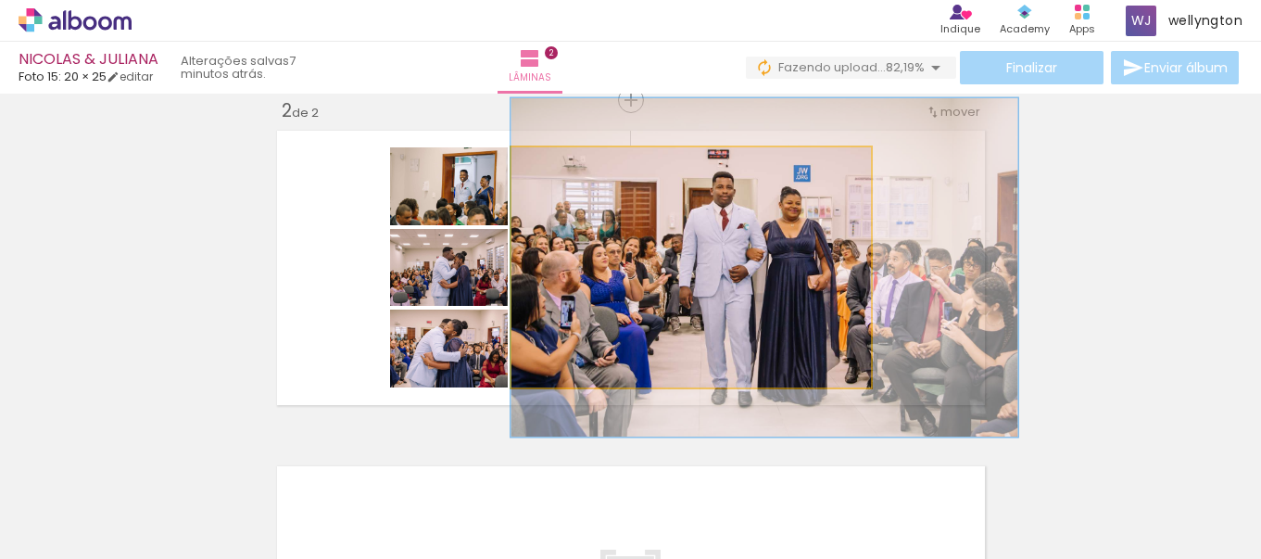
drag, startPoint x: 819, startPoint y: 248, endPoint x: 862, endPoint y: 248, distance: 42.6
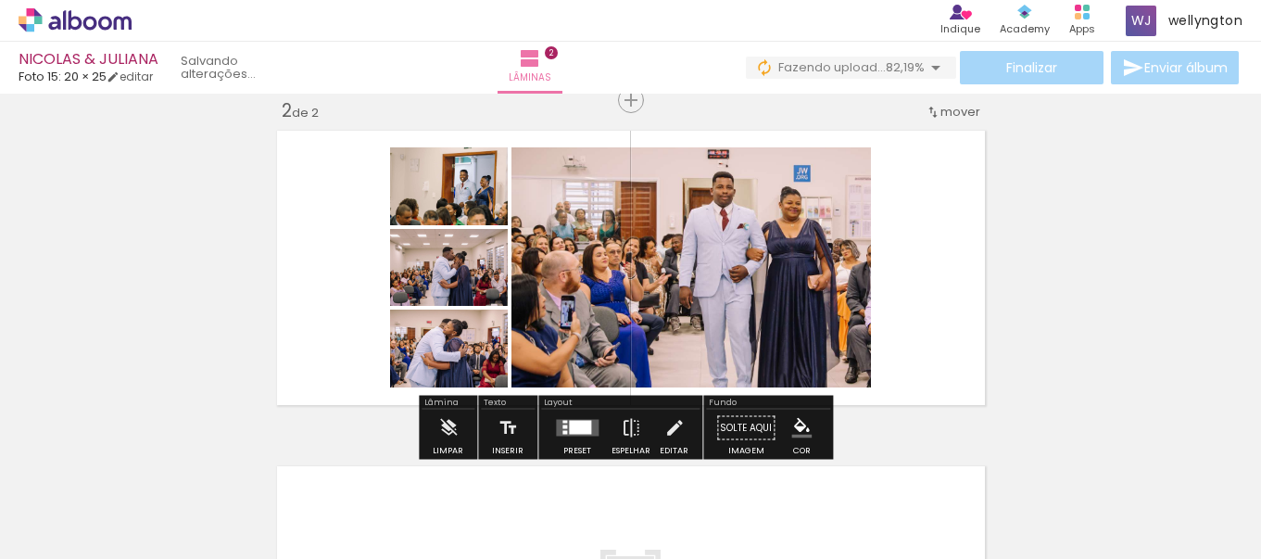
click at [1109, 291] on div "Inserir lâmina 1 de 2 Inserir lâmina 2 de 2" at bounding box center [630, 244] width 1261 height 1007
click at [626, 430] on iron-icon at bounding box center [631, 428] width 20 height 37
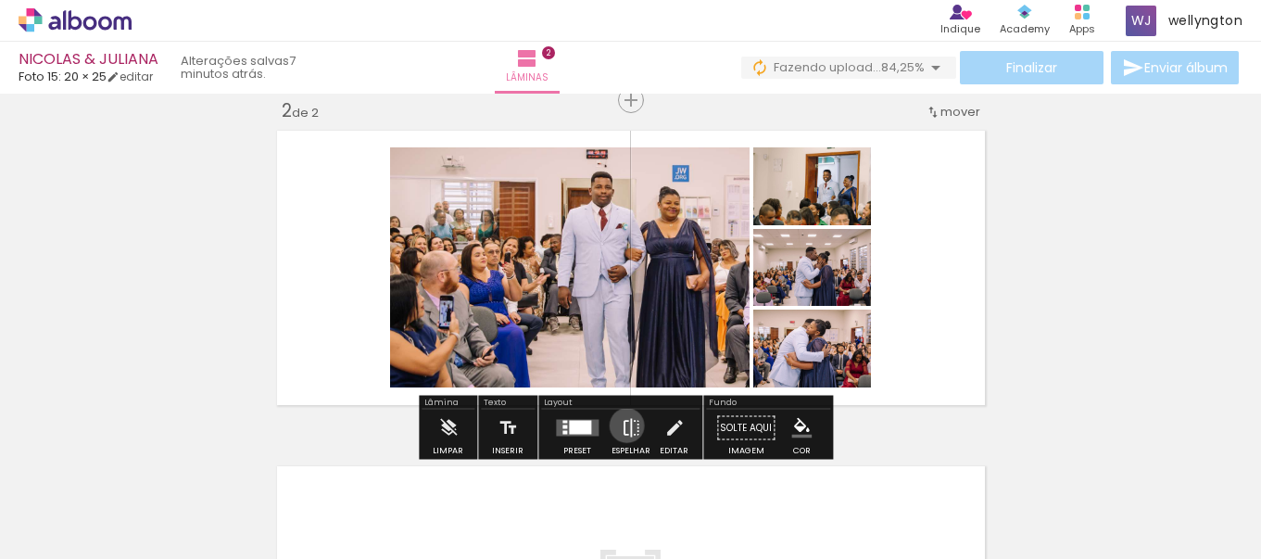
click at [623, 425] on iron-icon at bounding box center [631, 428] width 20 height 37
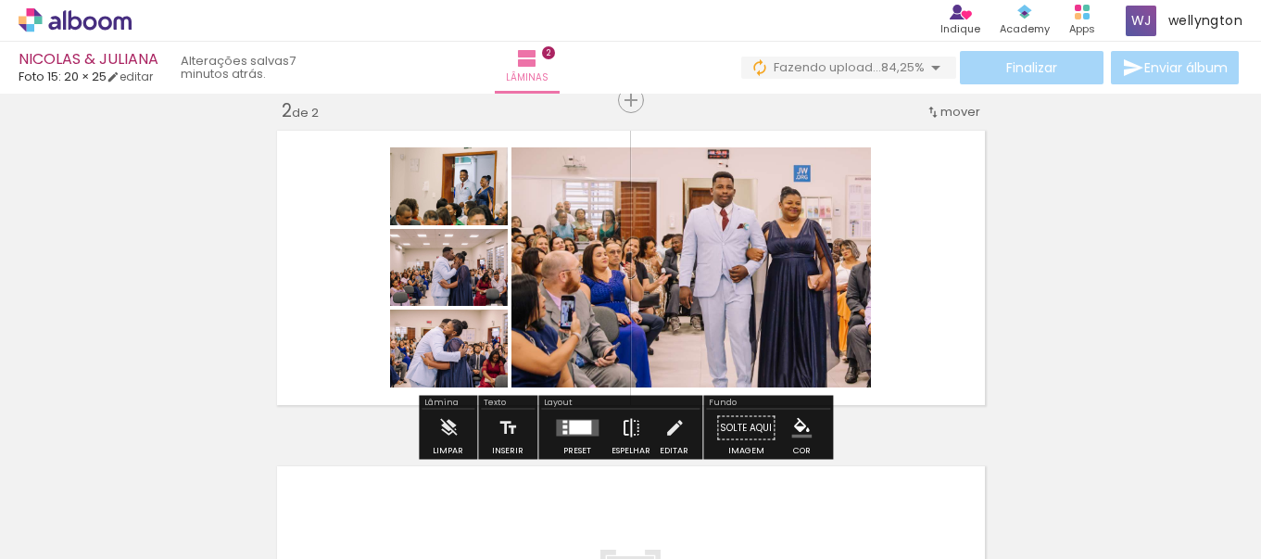
click at [625, 423] on iron-icon at bounding box center [631, 428] width 20 height 37
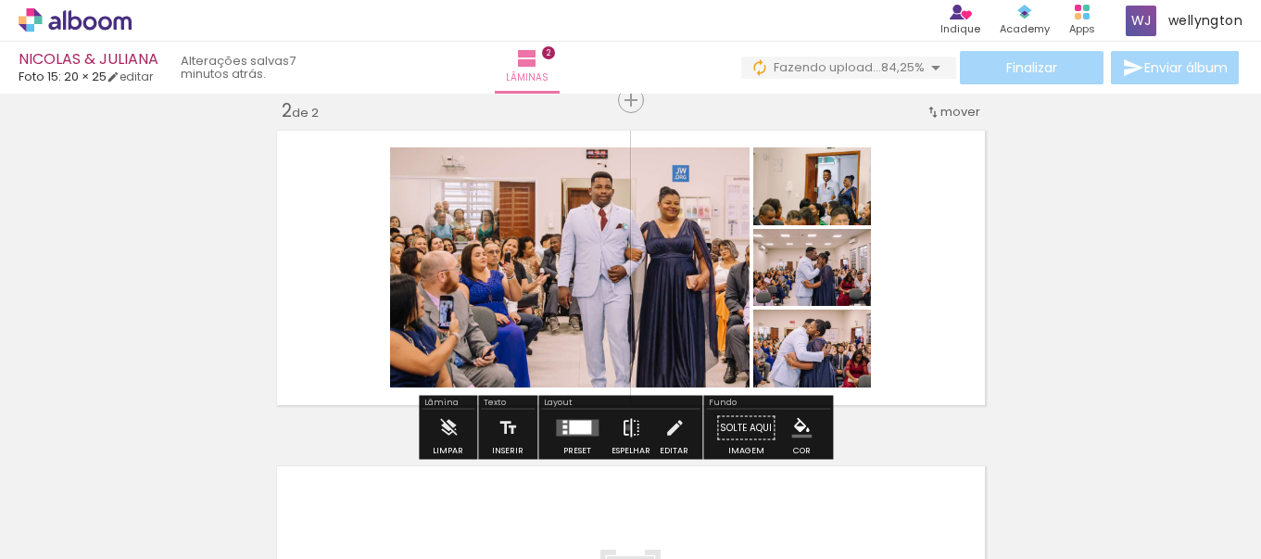
click at [624, 427] on iron-icon at bounding box center [631, 428] width 20 height 37
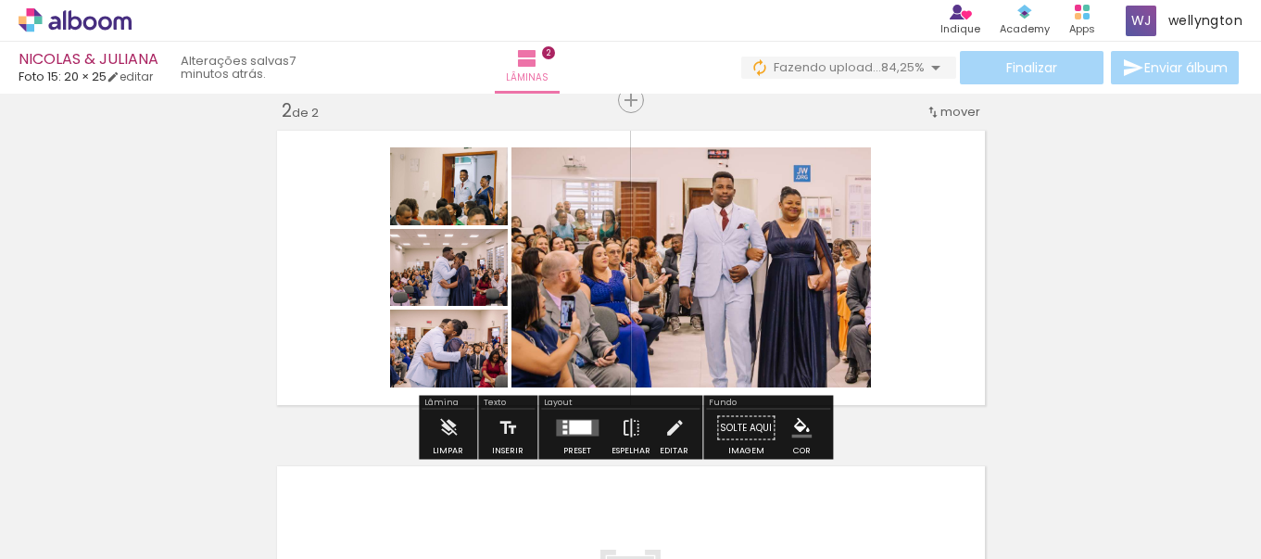
click at [579, 421] on div at bounding box center [580, 428] width 22 height 14
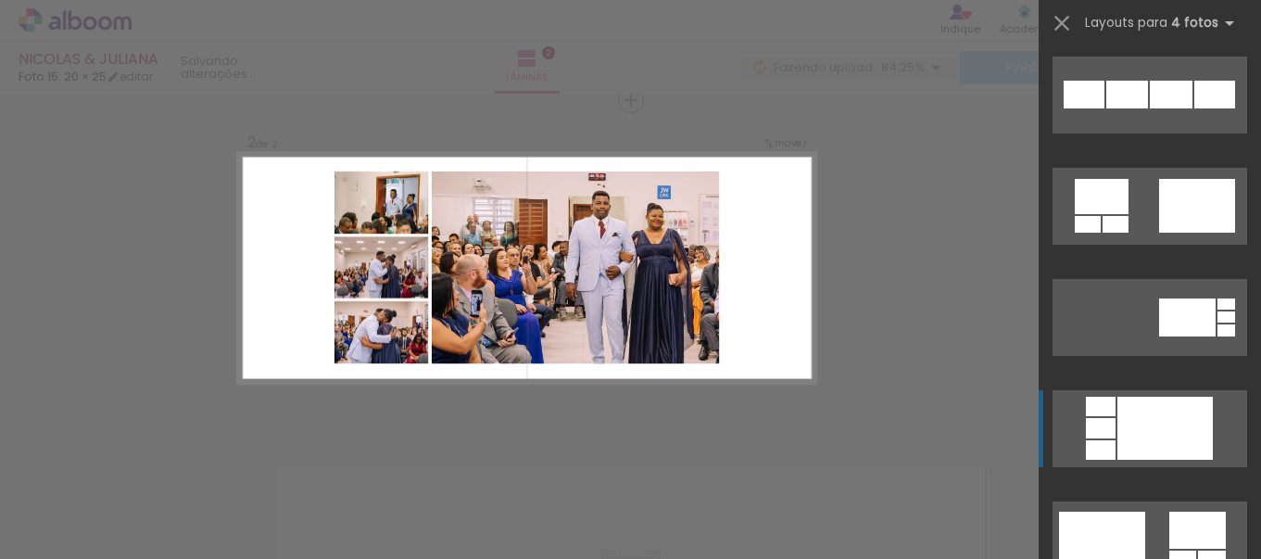
scroll to position [2224, 0]
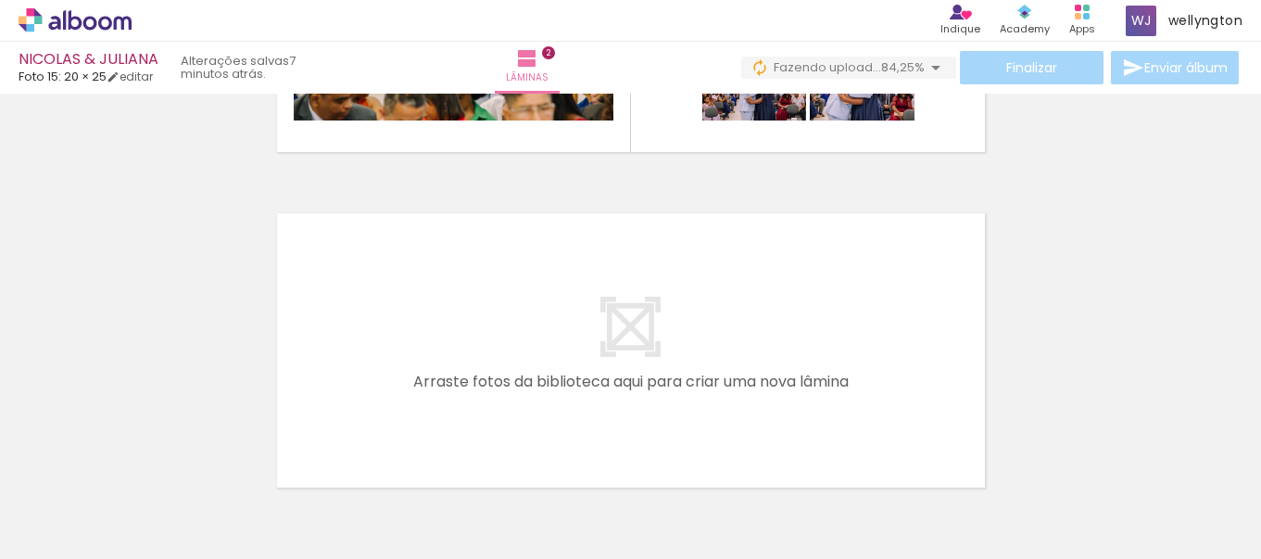
scroll to position [729, 0]
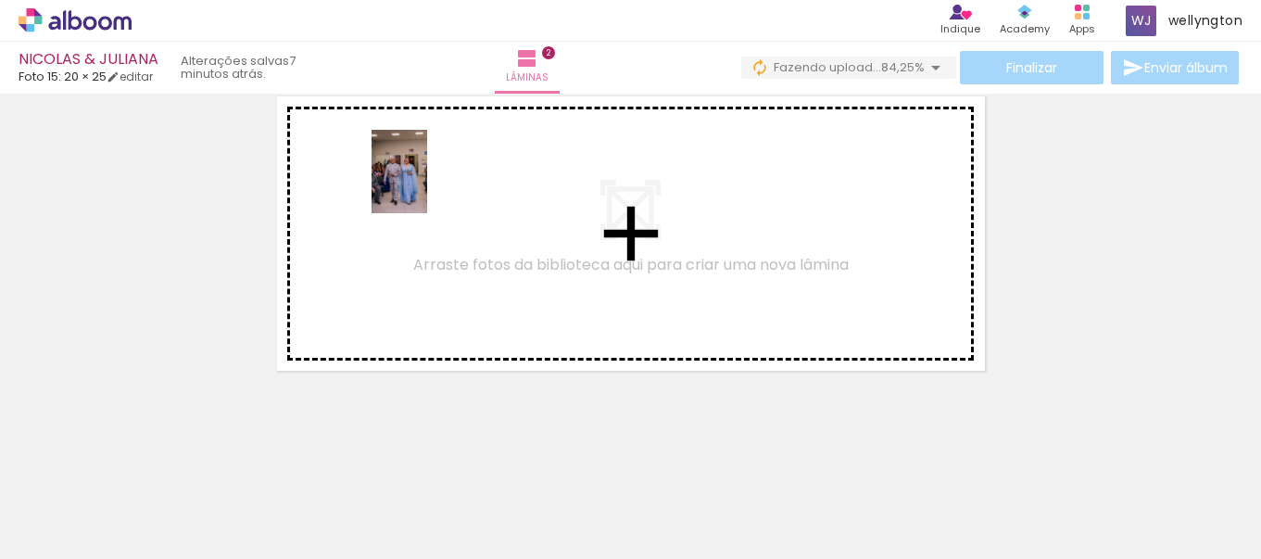
drag, startPoint x: 650, startPoint y: 496, endPoint x: 427, endPoint y: 185, distance: 382.4
click at [427, 185] on quentale-workspace at bounding box center [630, 279] width 1261 height 559
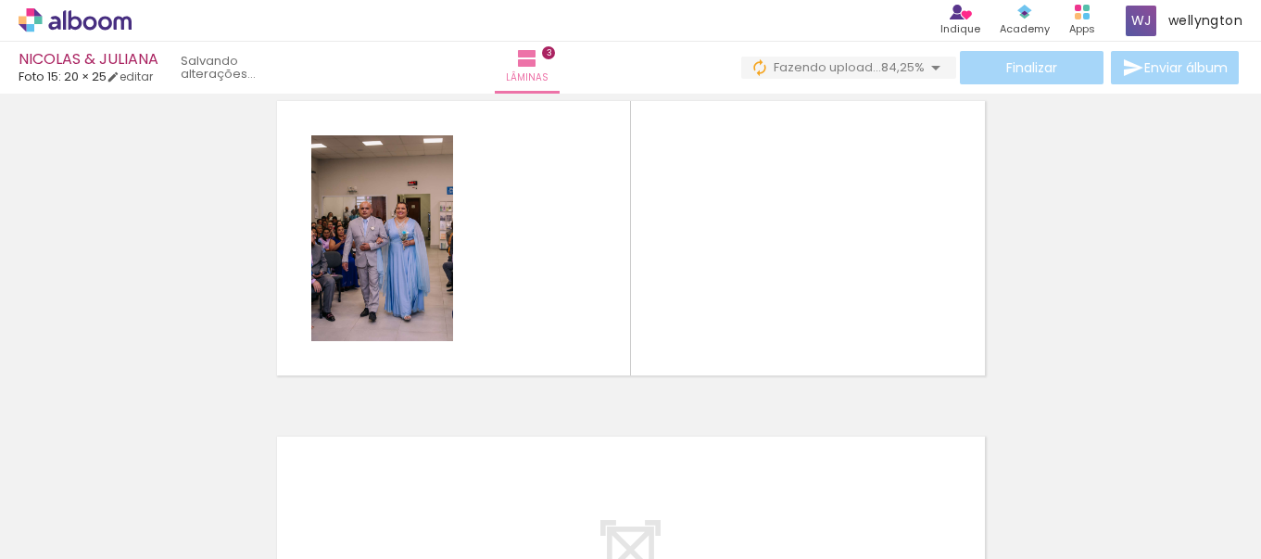
scroll to position [695, 0]
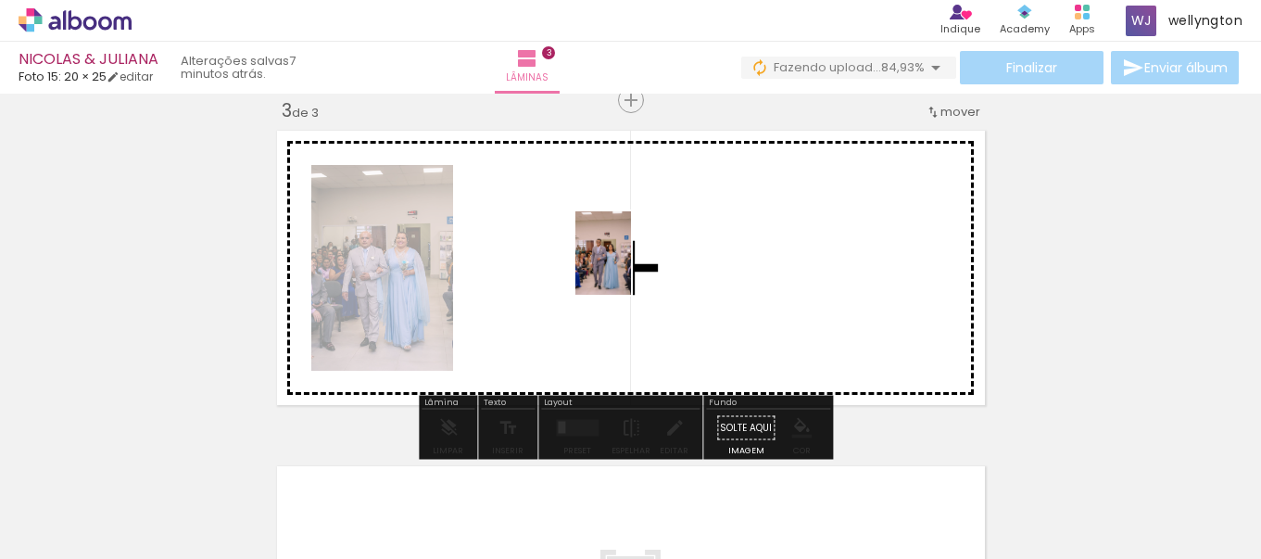
drag, startPoint x: 966, startPoint y: 506, endPoint x: 602, endPoint y: 245, distance: 447.5
click at [602, 245] on quentale-workspace at bounding box center [630, 279] width 1261 height 559
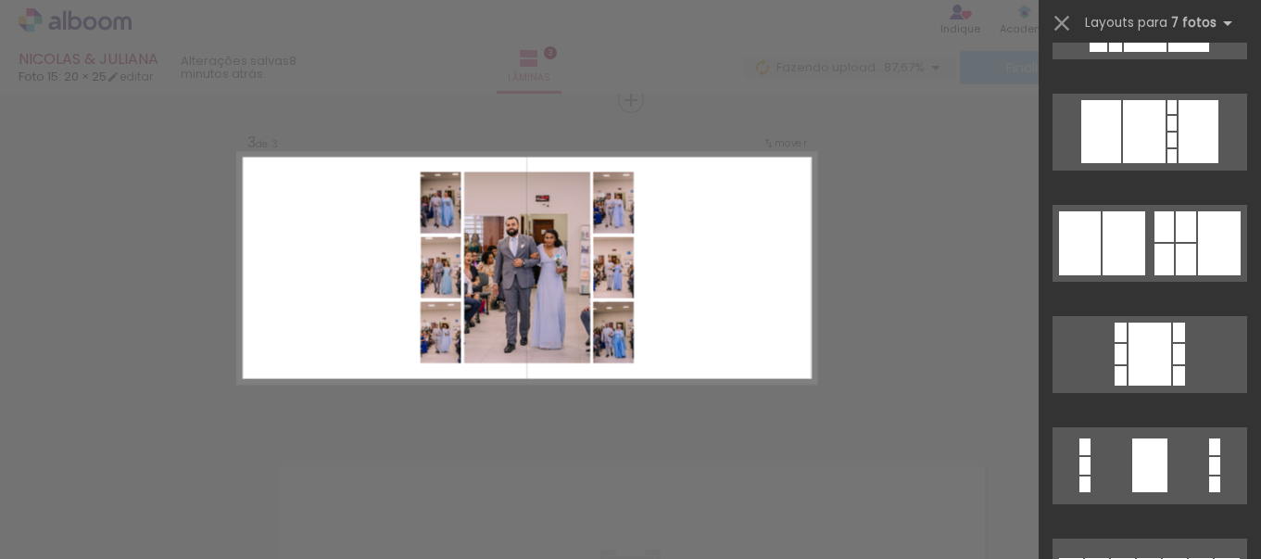
scroll to position [927, 0]
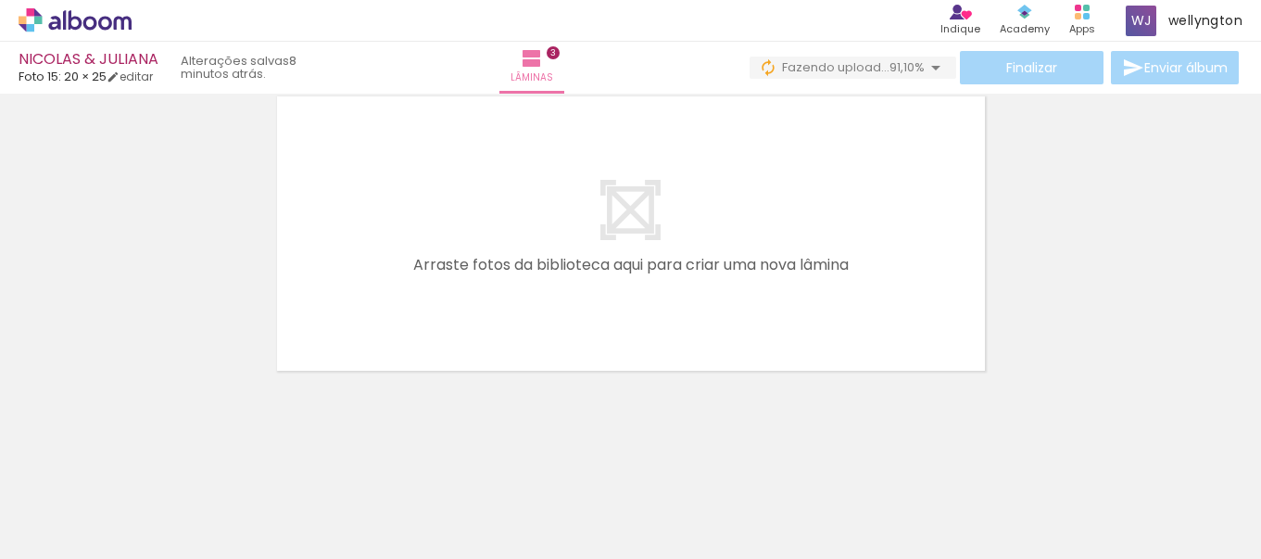
scroll to position [0, 1500]
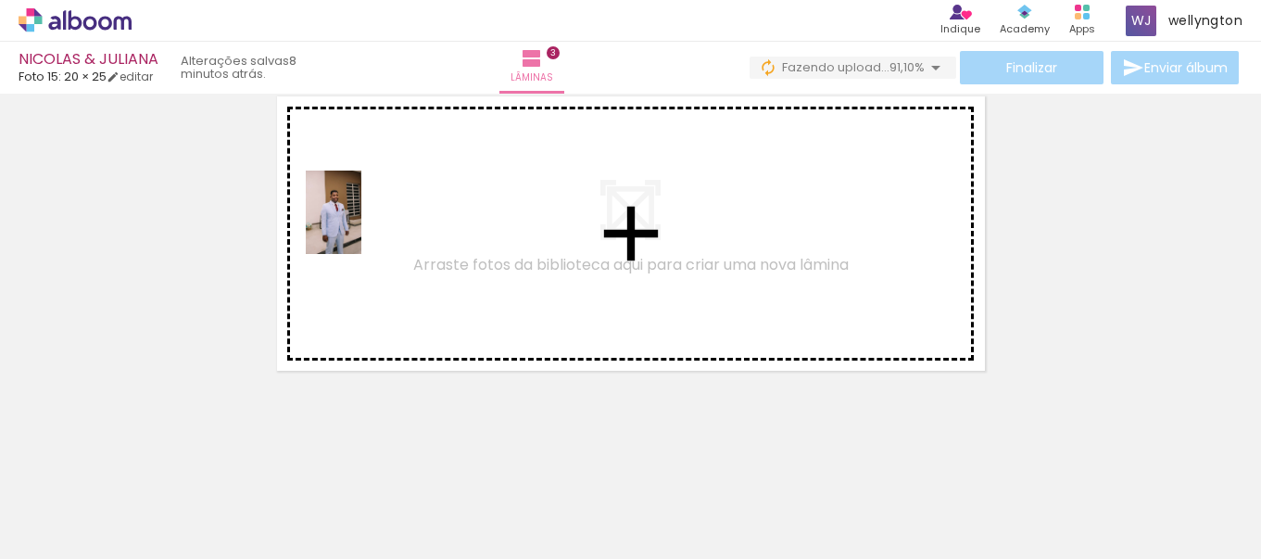
drag, startPoint x: 457, startPoint y: 511, endPoint x: 361, endPoint y: 226, distance: 300.1
click at [361, 226] on quentale-workspace at bounding box center [630, 279] width 1261 height 559
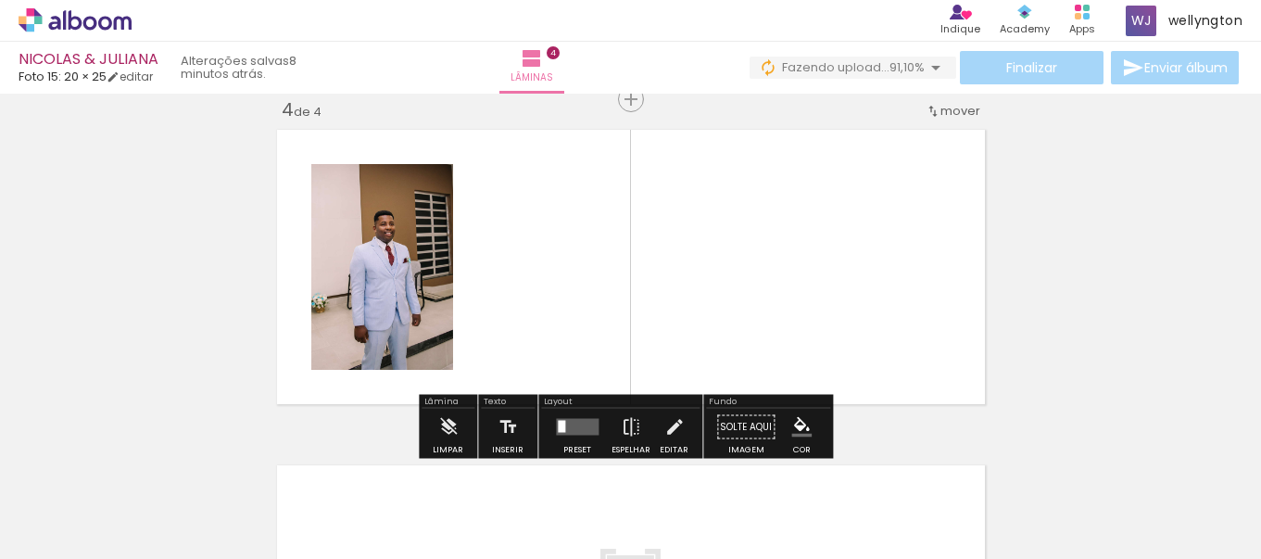
scroll to position [1030, 0]
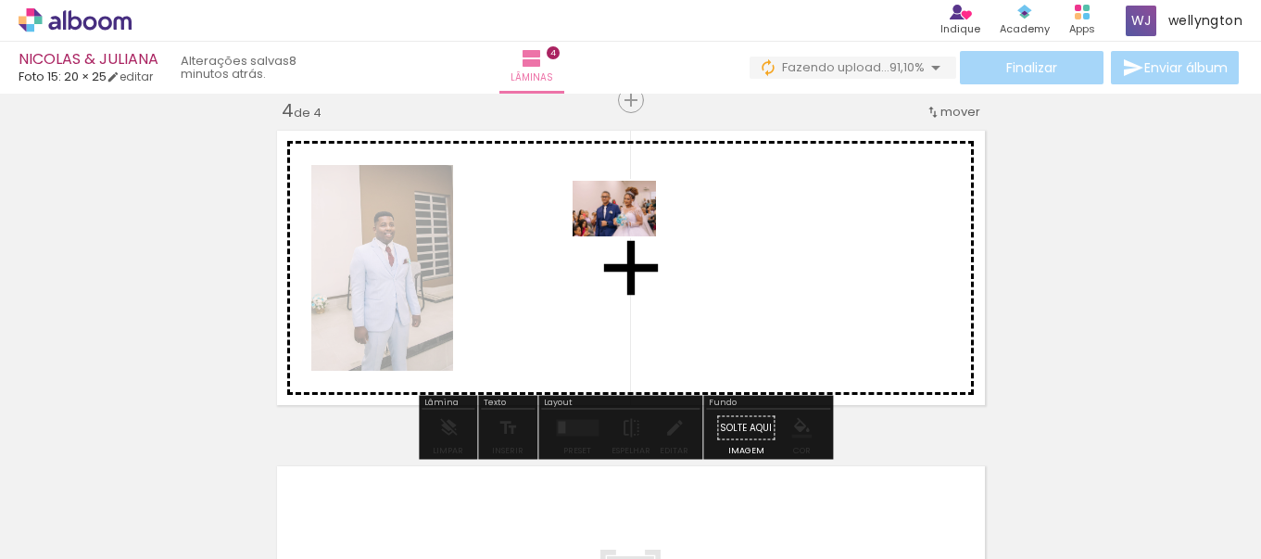
drag, startPoint x: 967, startPoint y: 506, endPoint x: 628, endPoint y: 236, distance: 433.3
click at [628, 236] on quentale-workspace at bounding box center [630, 279] width 1261 height 559
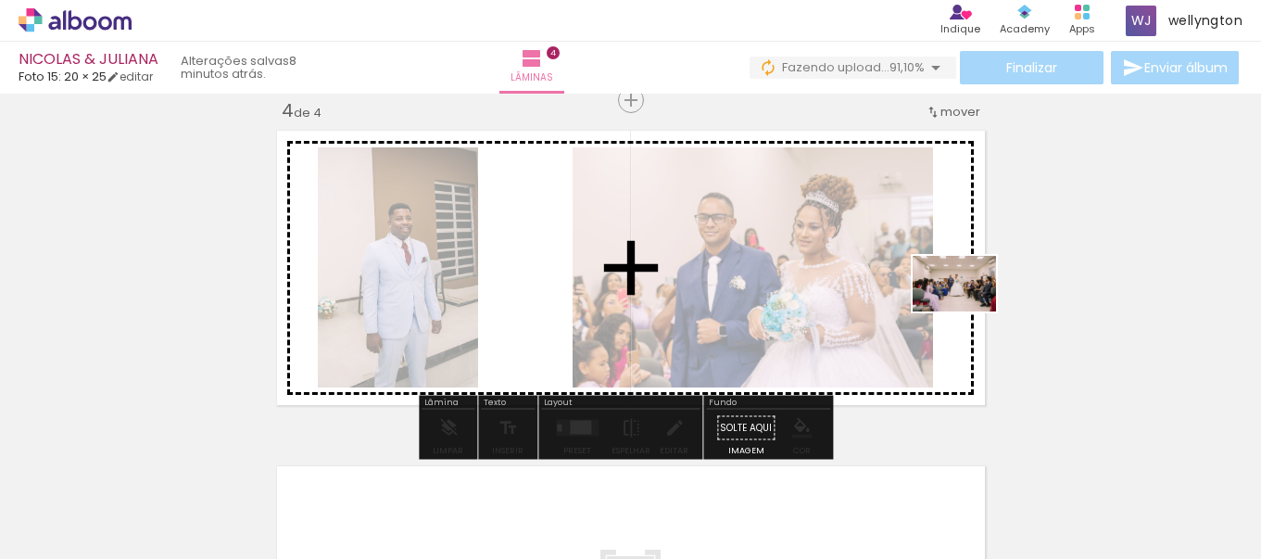
drag, startPoint x: 1178, startPoint y: 511, endPoint x: 968, endPoint y: 311, distance: 289.7
click at [968, 311] on quentale-workspace at bounding box center [630, 279] width 1261 height 559
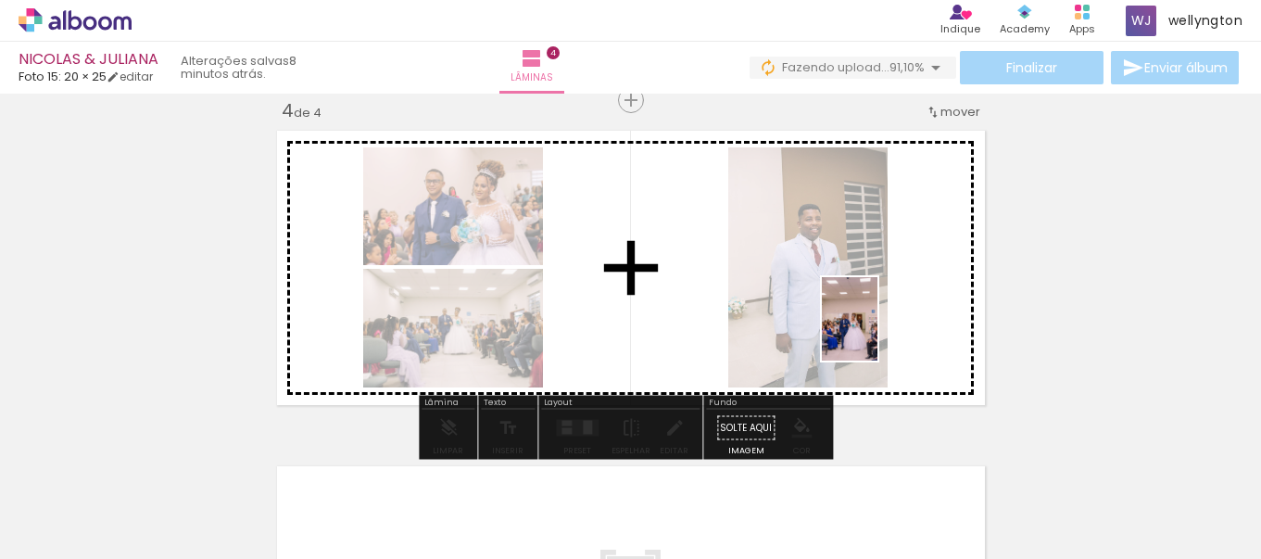
drag, startPoint x: 885, startPoint y: 495, endPoint x: 878, endPoint y: 333, distance: 162.3
click at [878, 333] on quentale-workspace at bounding box center [630, 279] width 1261 height 559
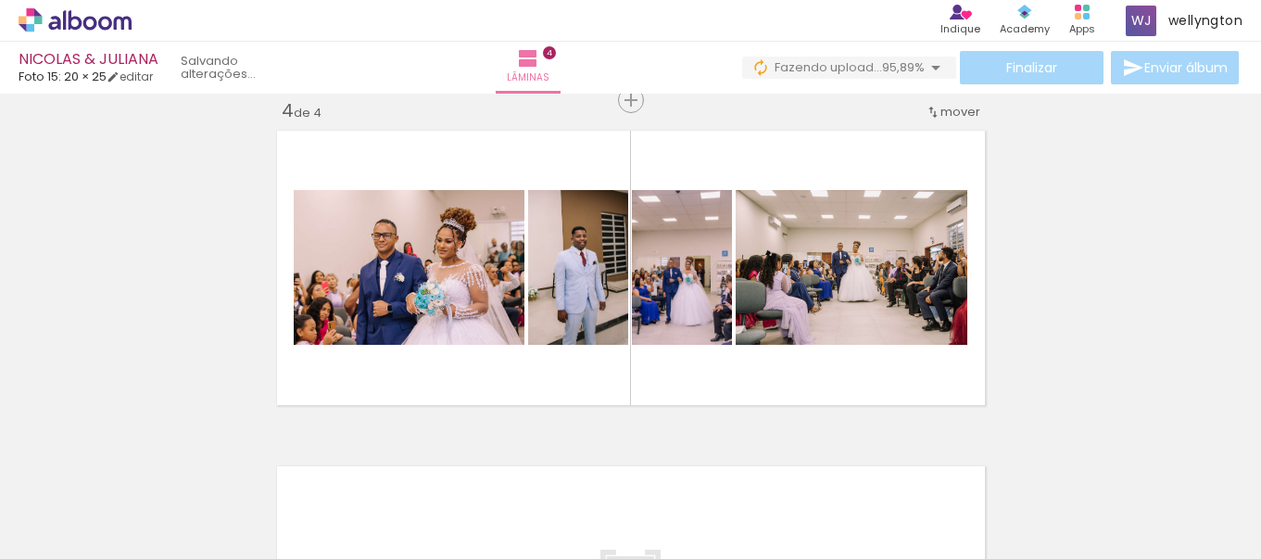
scroll to position [0, 1704]
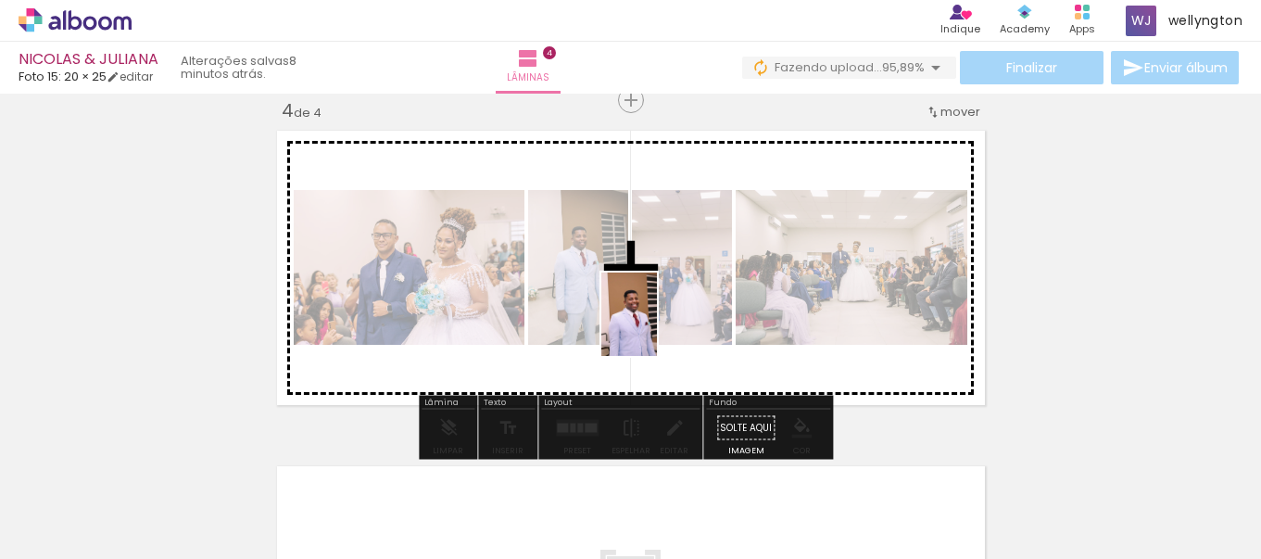
drag, startPoint x: 566, startPoint y: 521, endPoint x: 657, endPoint y: 328, distance: 213.1
click at [657, 328] on quentale-workspace at bounding box center [630, 279] width 1261 height 559
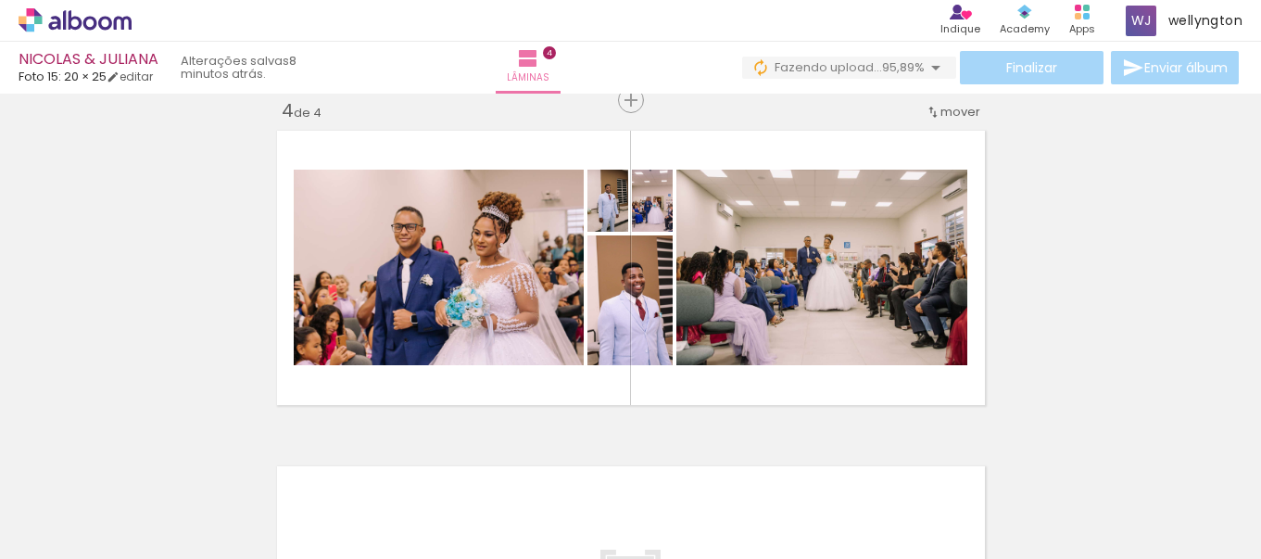
scroll to position [0, 2187]
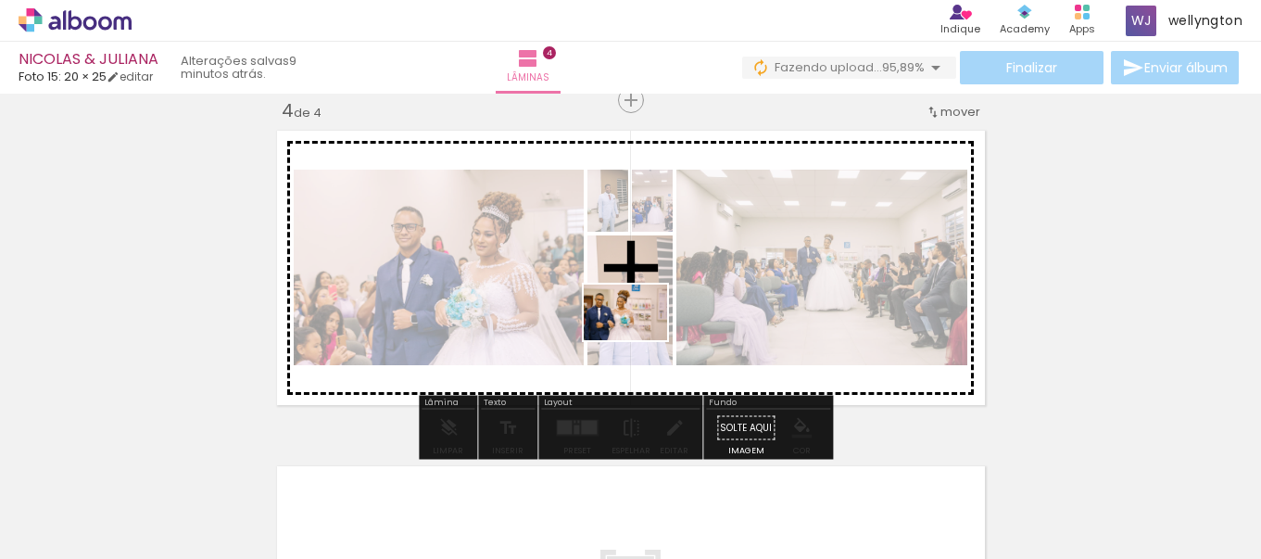
drag, startPoint x: 381, startPoint y: 510, endPoint x: 639, endPoint y: 340, distance: 309.2
click at [639, 340] on quentale-workspace at bounding box center [630, 279] width 1261 height 559
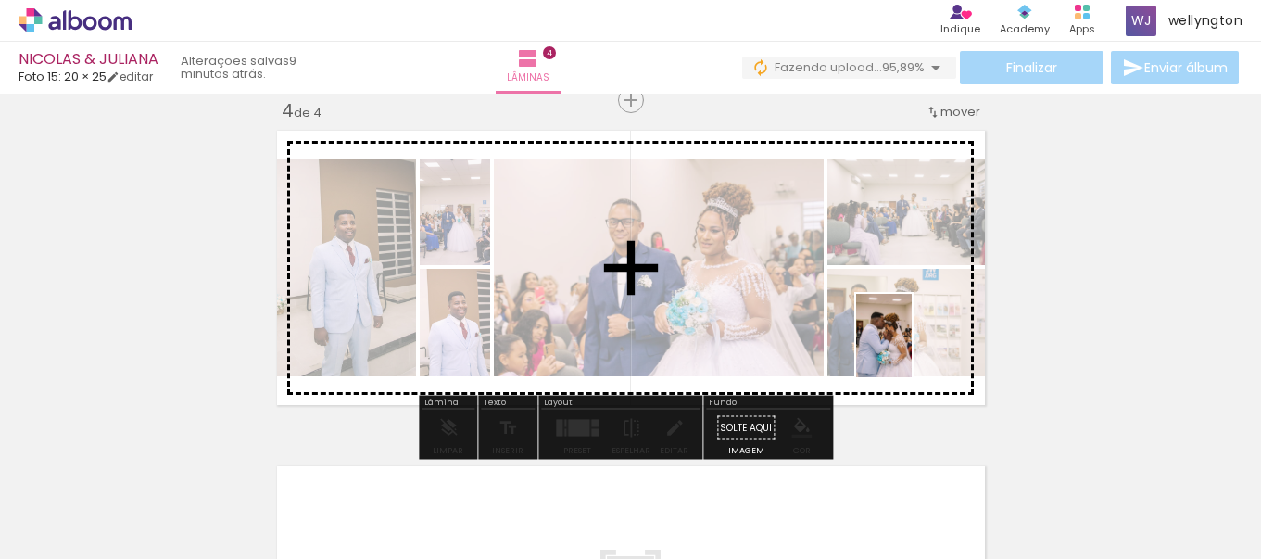
drag, startPoint x: 910, startPoint y: 511, endPoint x: 912, endPoint y: 349, distance: 162.2
click at [912, 349] on quentale-workspace at bounding box center [630, 279] width 1261 height 559
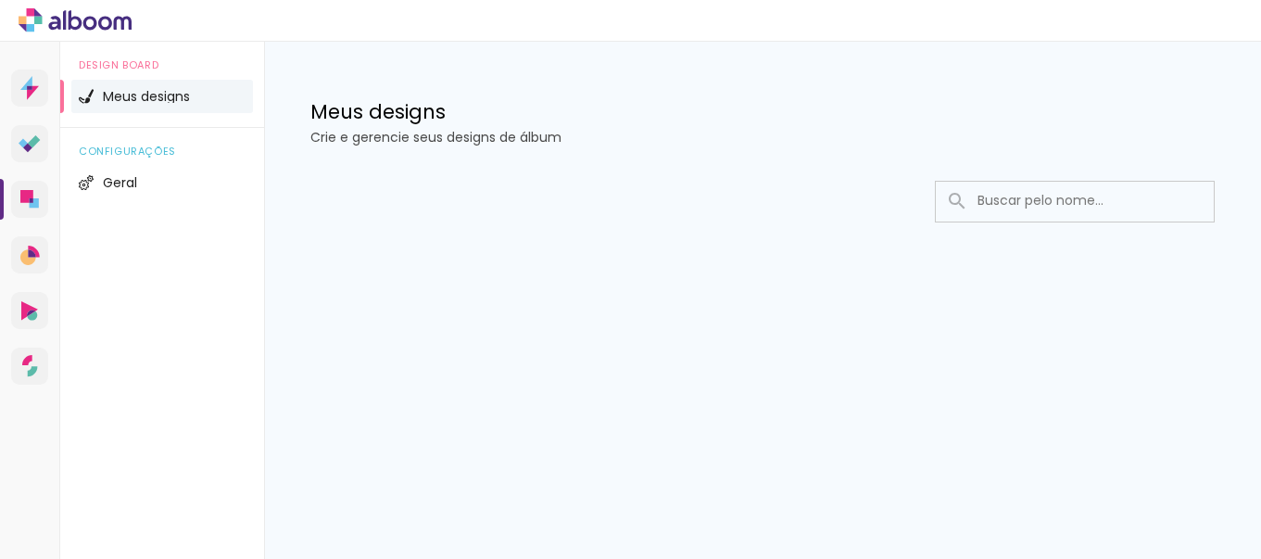
click at [1003, 204] on input at bounding box center [1100, 201] width 264 height 38
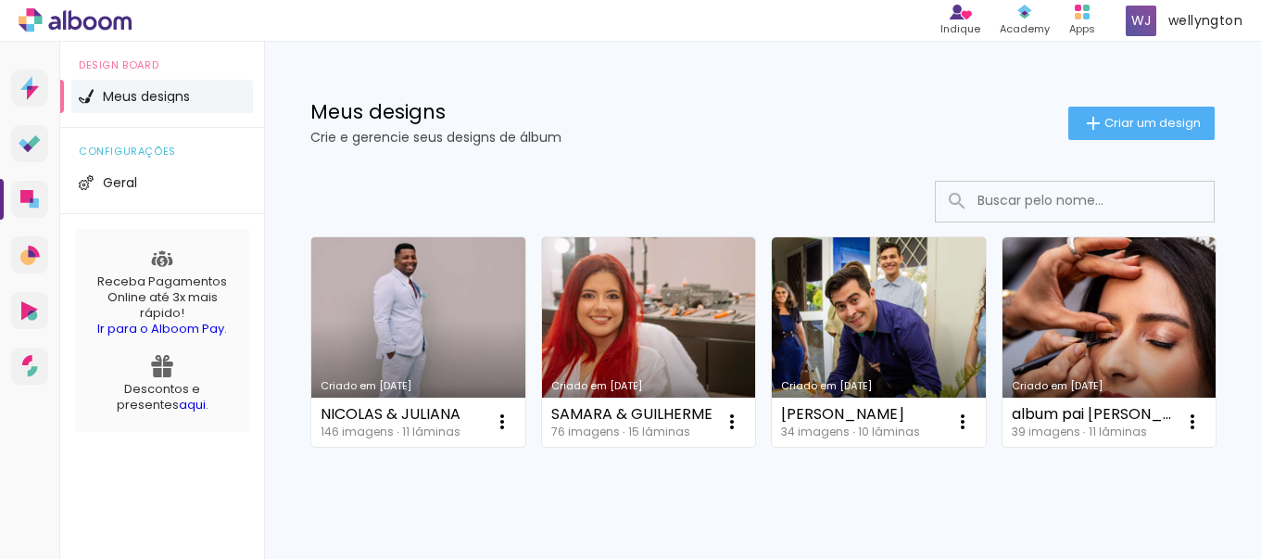
click at [440, 276] on link "Criado em 23/08/25" at bounding box center [418, 341] width 214 height 209
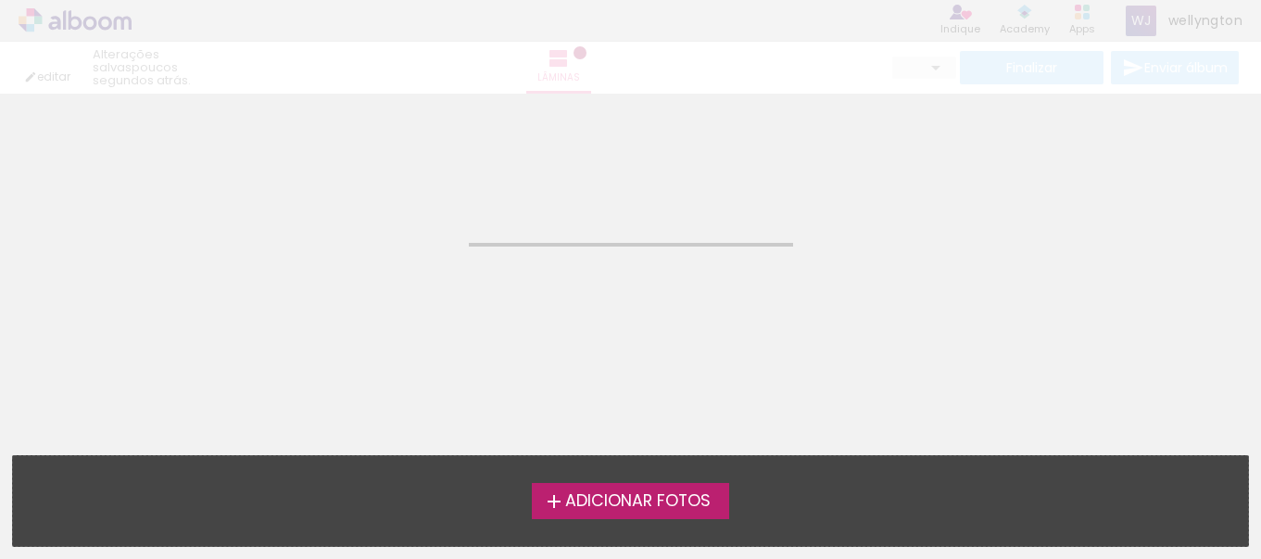
click at [25, 78] on div "editar poucos segundos atrás. Lâminas Finalizar Enviar álbum" at bounding box center [630, 47] width 1261 height 94
click at [596, 493] on span "Adicionar Fotos" at bounding box center [637, 501] width 145 height 17
click at [0, 0] on input "file" at bounding box center [0, 0] width 0 height 0
